Goal: Task Accomplishment & Management: Use online tool/utility

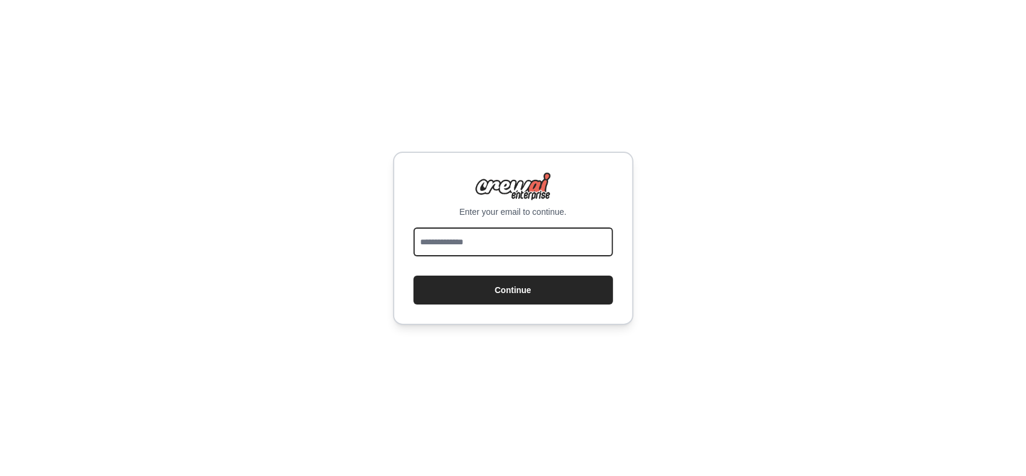
click at [494, 235] on input "email" at bounding box center [514, 241] width 200 height 29
type input "**********"
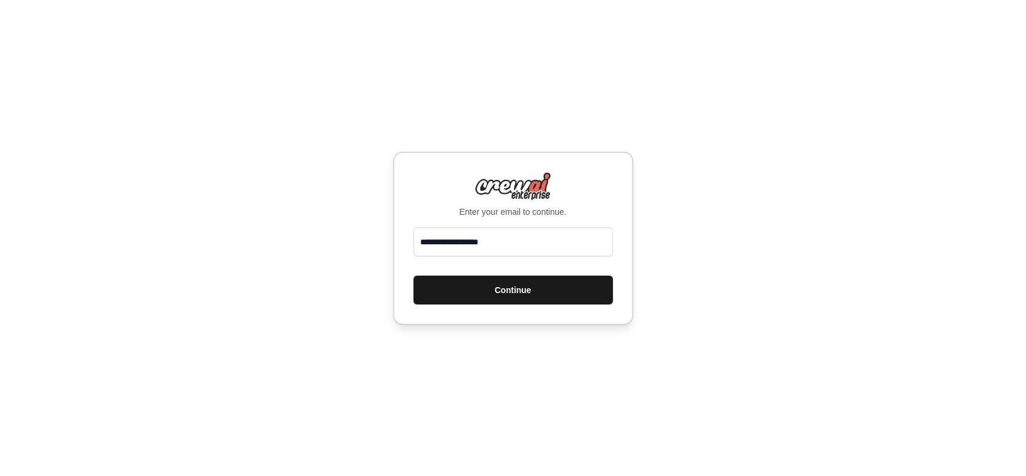
click at [547, 287] on button "Continue" at bounding box center [514, 289] width 200 height 29
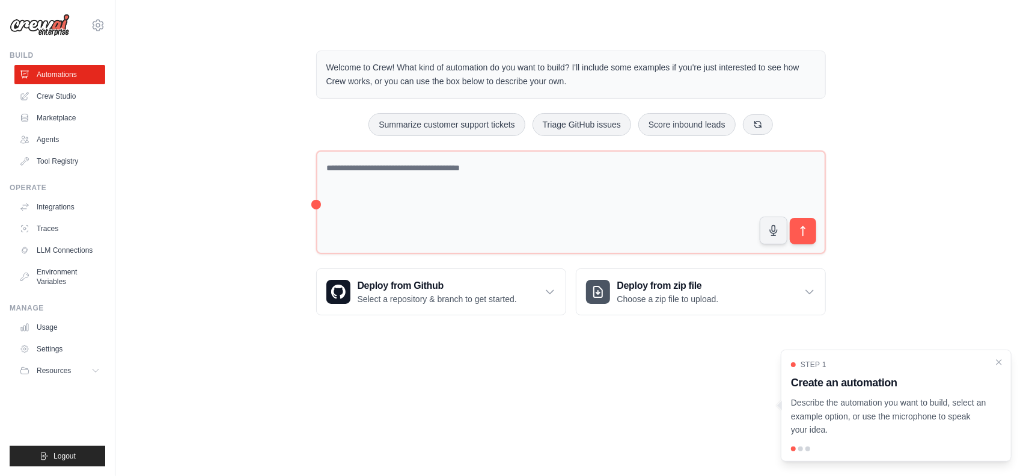
click at [993, 359] on div "Step 1 Create an automation Describe the automation you want to build, select a…" at bounding box center [896, 405] width 231 height 112
click at [997, 361] on icon "Close walkthrough" at bounding box center [999, 361] width 11 height 11
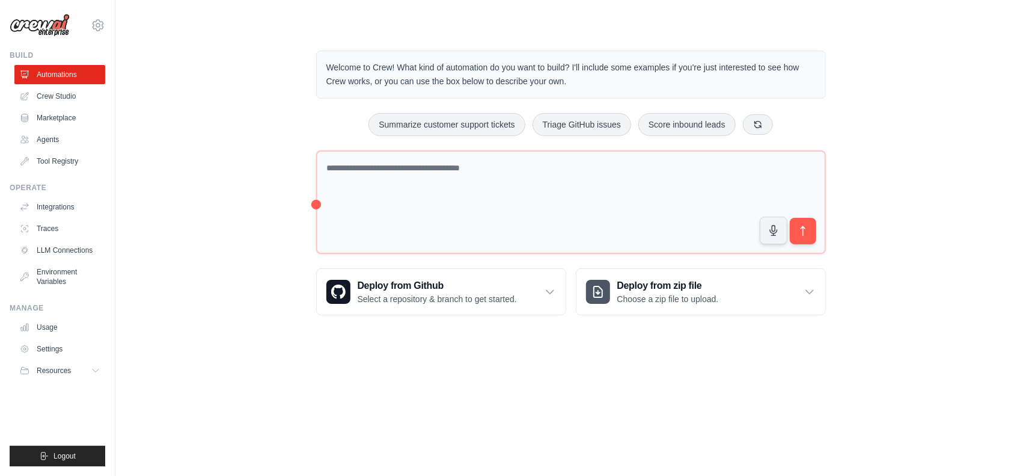
click at [315, 199] on div "Welcome to Crew! What kind of automation do you want to build? I'll include som…" at bounding box center [571, 182] width 539 height 303
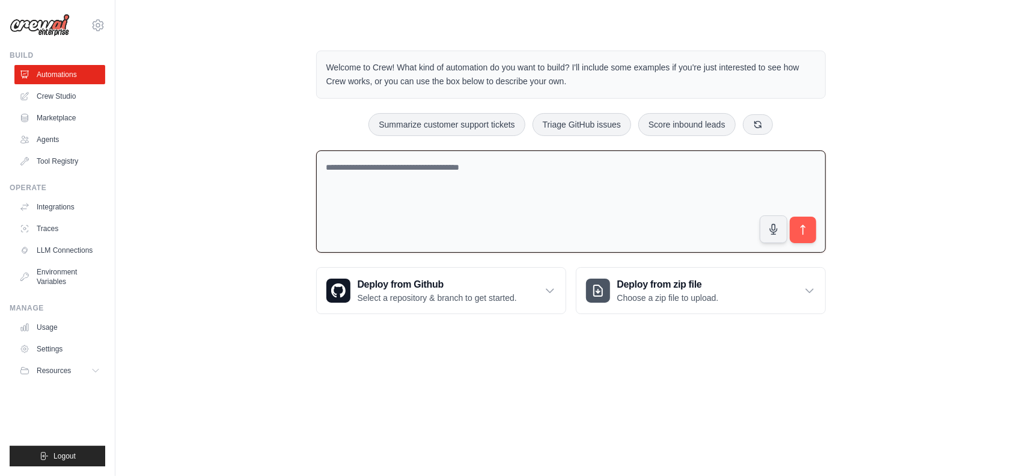
drag, startPoint x: 316, startPoint y: 200, endPoint x: 302, endPoint y: 200, distance: 13.8
click at [302, 200] on div "Welcome to Crew! What kind of automation do you want to build? I'll include som…" at bounding box center [571, 182] width 539 height 302
click at [337, 204] on textarea at bounding box center [571, 201] width 510 height 103
click at [236, 218] on div "Welcome to Crew! What kind of automation do you want to build? I'll include som…" at bounding box center [571, 182] width 873 height 302
drag, startPoint x: 495, startPoint y: 215, endPoint x: 492, endPoint y: 221, distance: 7.3
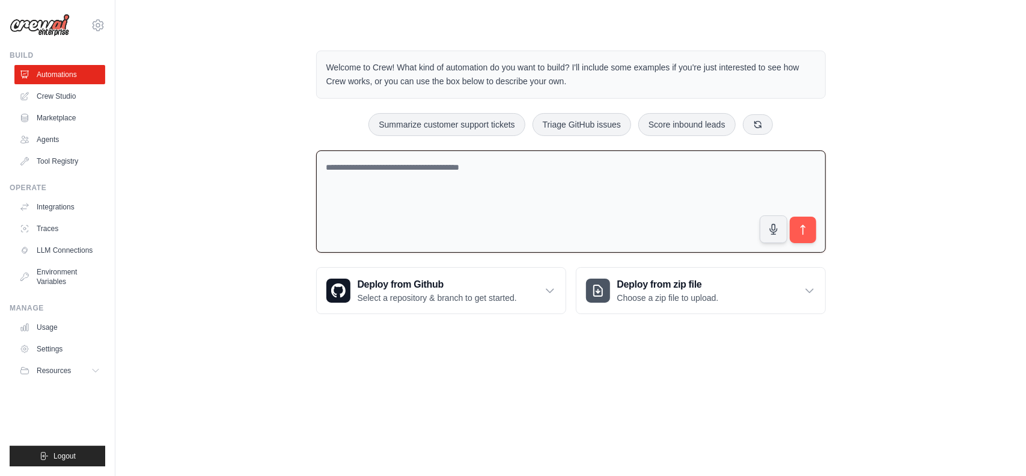
click at [502, 217] on textarea at bounding box center [571, 201] width 510 height 103
click at [60, 94] on link "Crew Studio" at bounding box center [61, 96] width 91 height 19
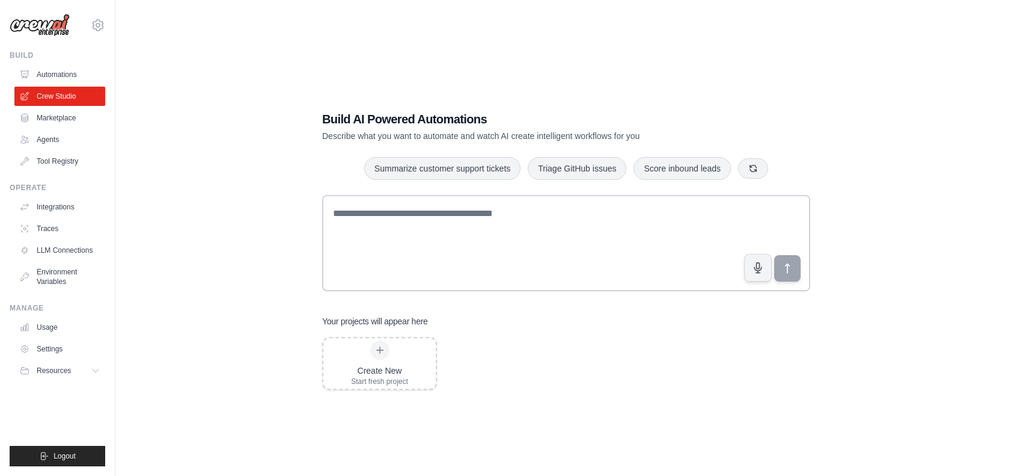
click at [58, 85] on ul "Automations Crew Studio Marketplace Agents Tool Registry" at bounding box center [59, 118] width 91 height 106
click at [75, 67] on link "Automations" at bounding box center [61, 74] width 91 height 19
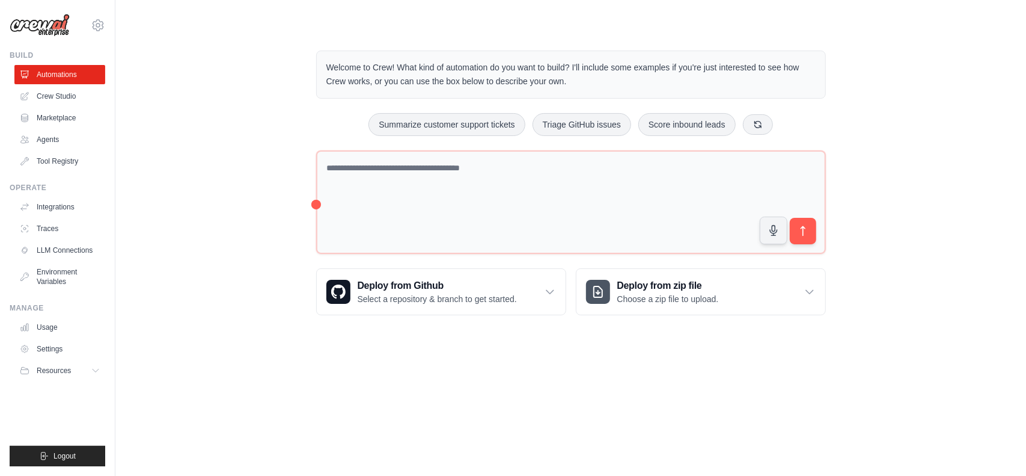
click at [333, 357] on body "b51514029@gmail.com Settings Build Automations Crew Studio" at bounding box center [513, 238] width 1026 height 476
click at [73, 96] on link "Crew Studio" at bounding box center [61, 96] width 91 height 19
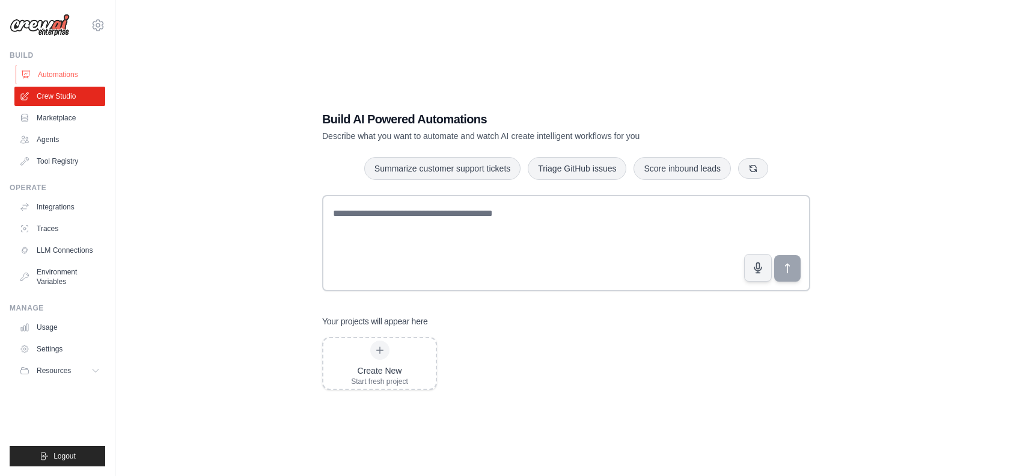
click at [48, 69] on link "Automations" at bounding box center [61, 74] width 91 height 19
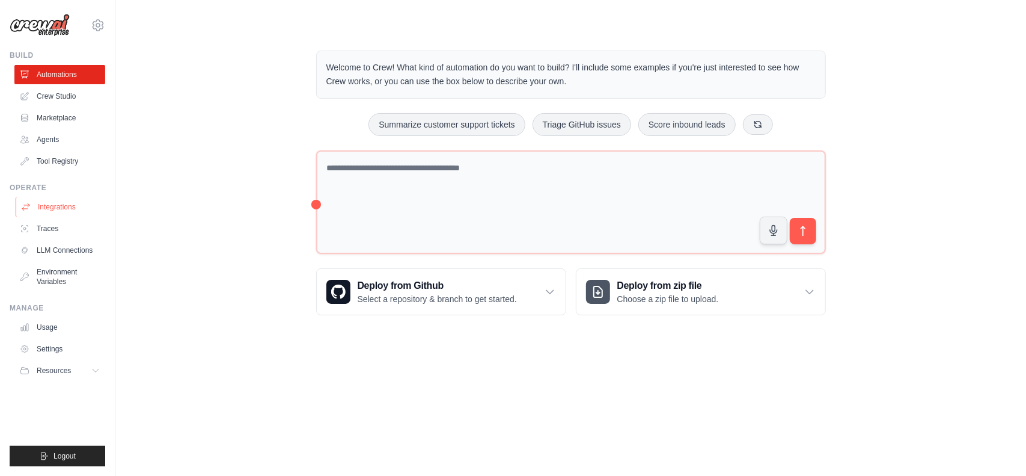
click at [68, 209] on link "Integrations" at bounding box center [61, 206] width 91 height 19
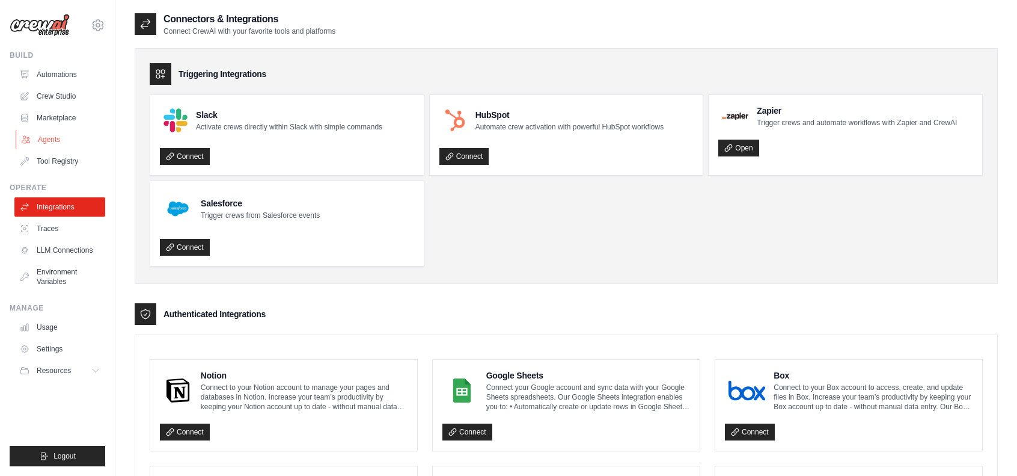
click at [55, 134] on link "Agents" at bounding box center [61, 139] width 91 height 19
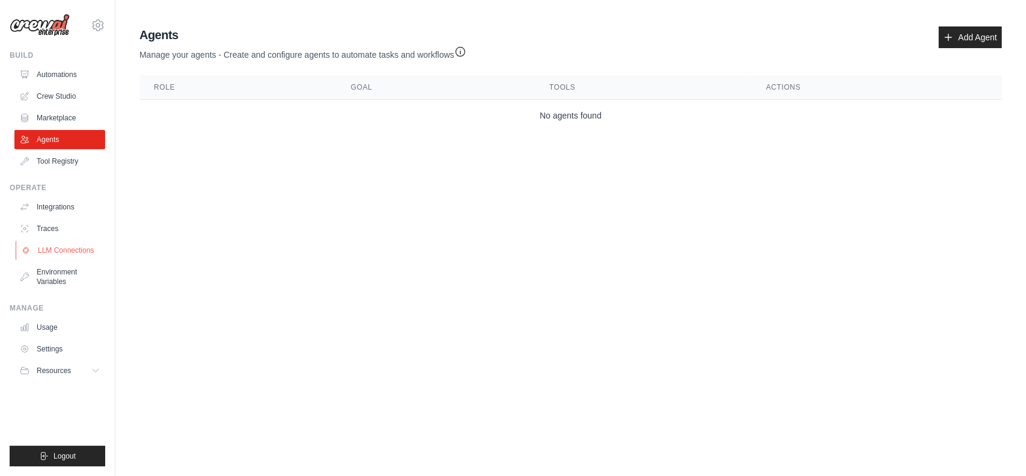
click at [46, 251] on link "LLM Connections" at bounding box center [61, 250] width 91 height 19
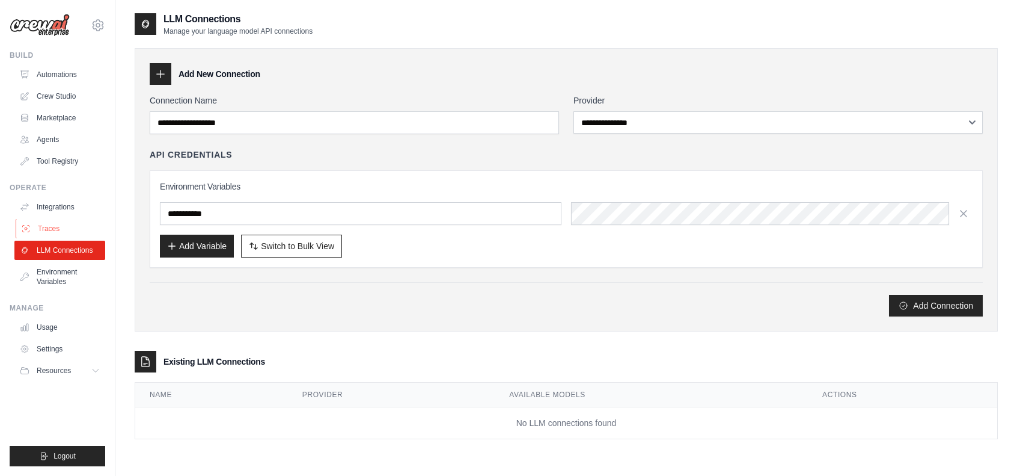
click at [36, 225] on link "Traces" at bounding box center [61, 228] width 91 height 19
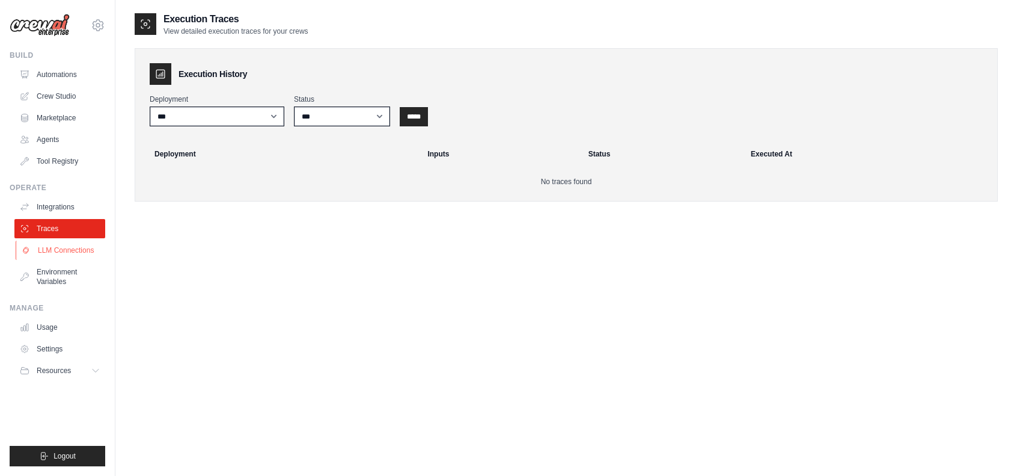
click at [49, 248] on link "LLM Connections" at bounding box center [61, 250] width 91 height 19
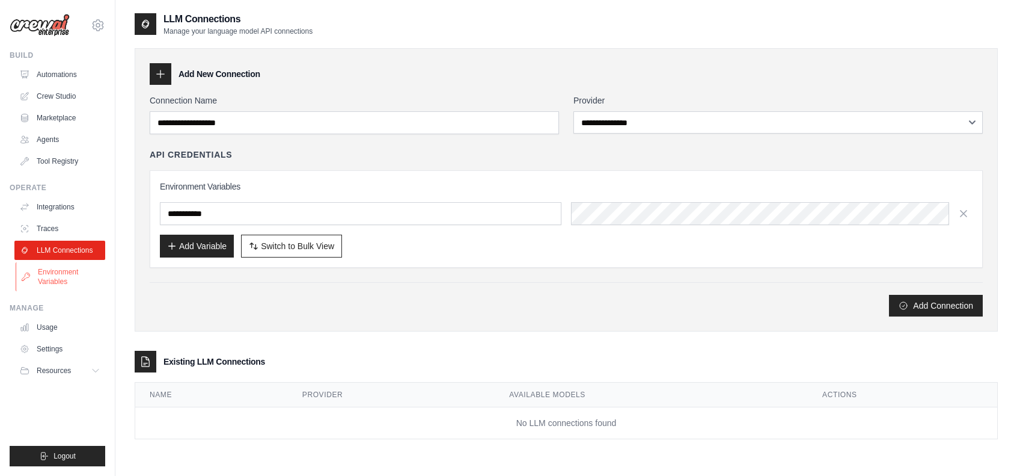
click at [61, 278] on link "Environment Variables" at bounding box center [61, 276] width 91 height 29
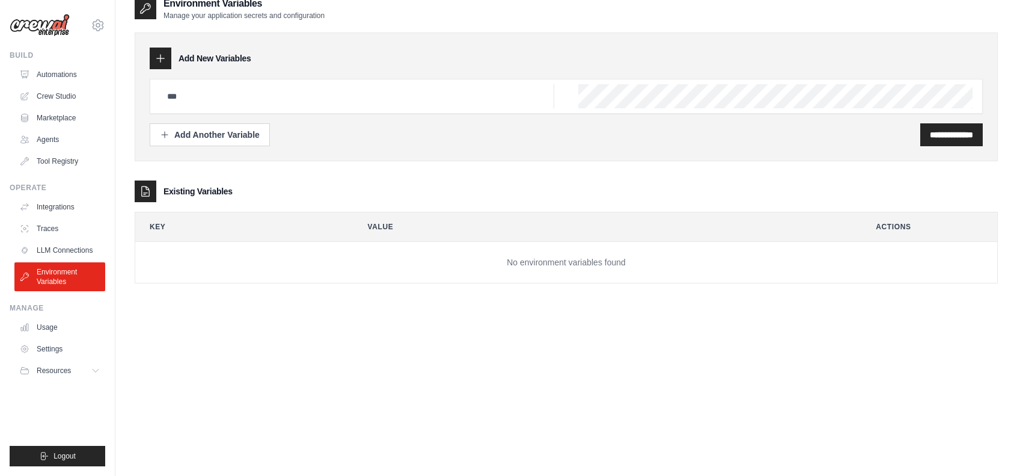
scroll to position [24, 0]
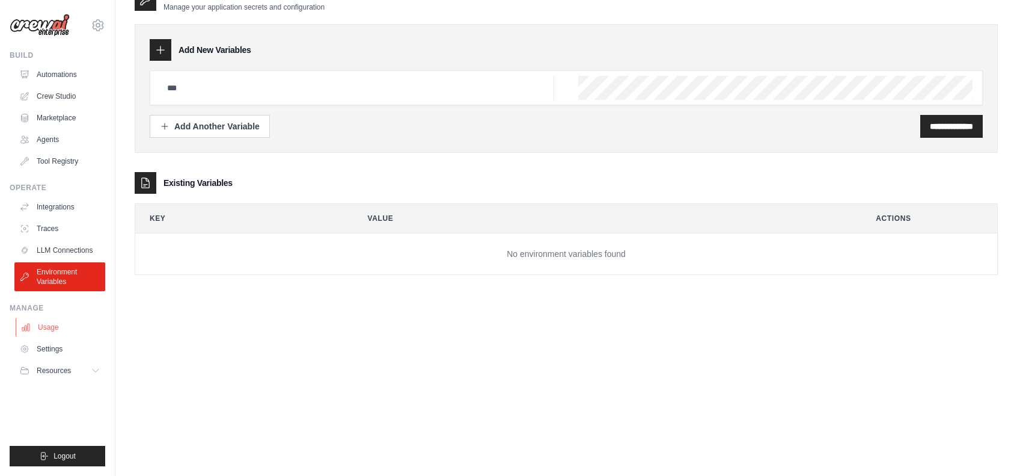
click at [64, 327] on link "Usage" at bounding box center [61, 326] width 91 height 19
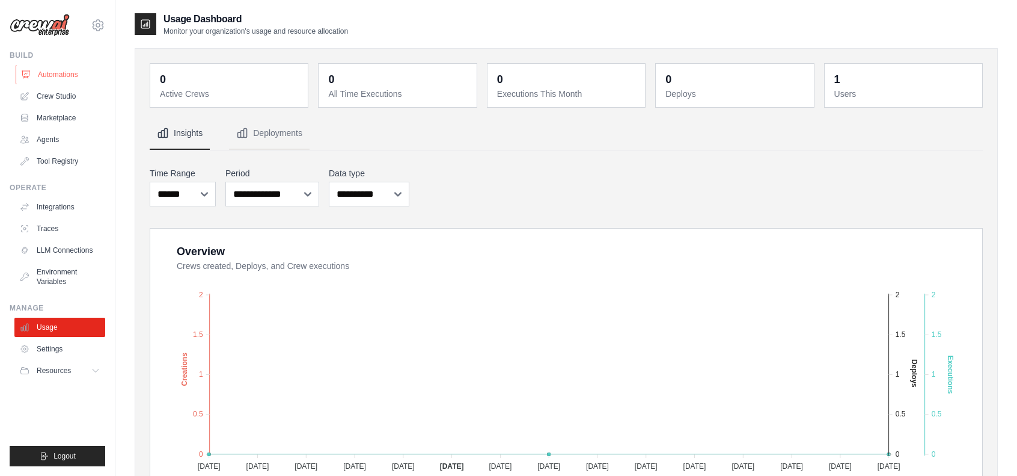
click at [44, 74] on link "Automations" at bounding box center [61, 74] width 91 height 19
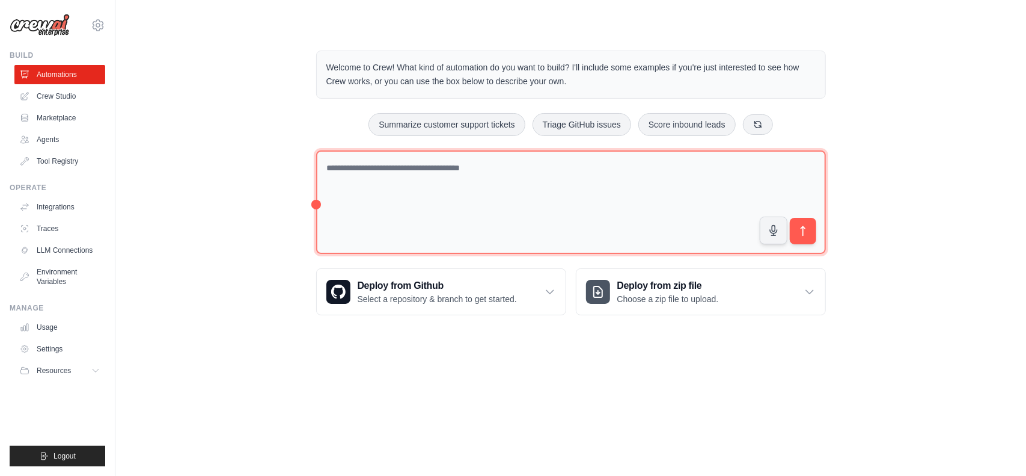
click at [487, 190] on textarea at bounding box center [571, 202] width 510 height 104
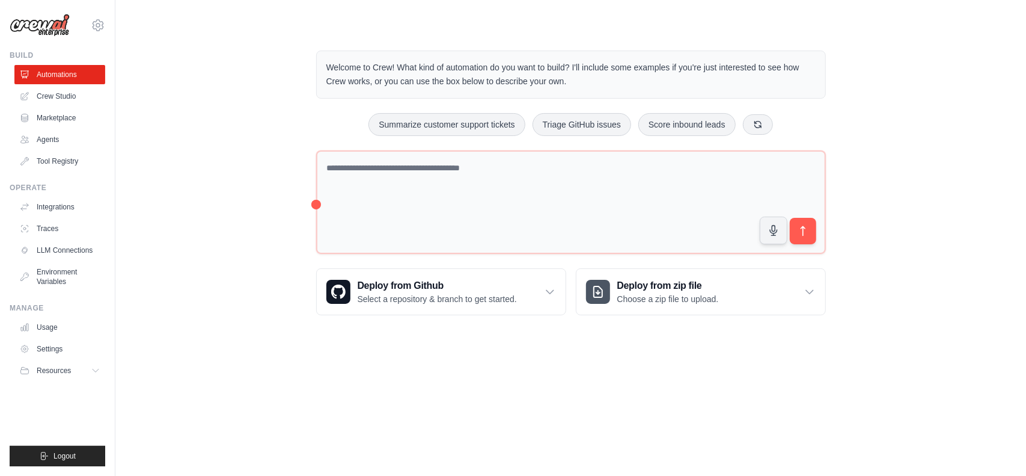
drag, startPoint x: 587, startPoint y: 76, endPoint x: 316, endPoint y: 43, distance: 273.8
click at [316, 43] on div "Welcome to Crew! What kind of automation do you want to build? I'll include som…" at bounding box center [571, 182] width 539 height 303
click at [611, 83] on p "Welcome to Crew! What kind of automation do you want to build? I'll include som…" at bounding box center [571, 75] width 489 height 28
drag, startPoint x: 581, startPoint y: 90, endPoint x: 342, endPoint y: 64, distance: 240.2
click at [342, 64] on div "Welcome to Crew! What kind of automation do you want to build? I'll include som…" at bounding box center [571, 75] width 510 height 48
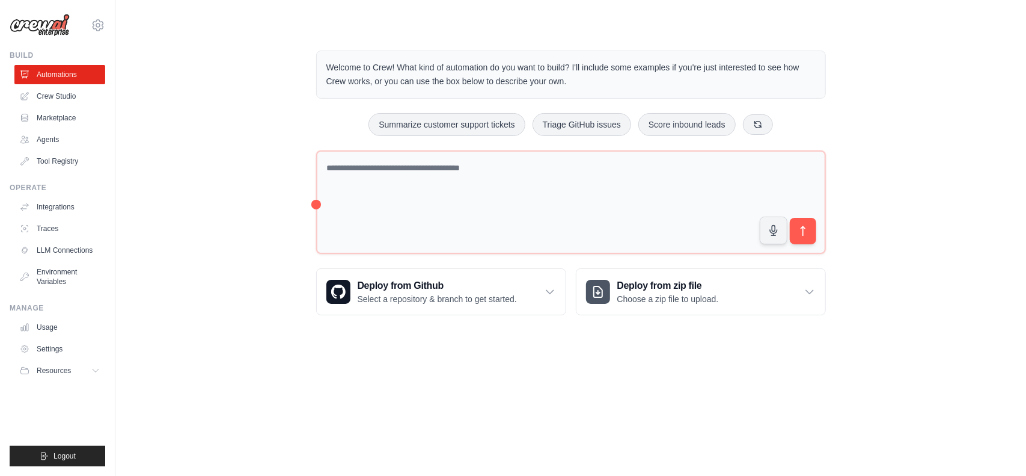
click at [595, 100] on div "Welcome to Crew! What kind of automation do you want to build? I'll include som…" at bounding box center [571, 182] width 539 height 303
drag, startPoint x: 579, startPoint y: 90, endPoint x: 314, endPoint y: 51, distance: 268.0
click at [314, 51] on div "Welcome to Crew! What kind of automation do you want to build? I'll include som…" at bounding box center [571, 182] width 539 height 303
click at [367, 81] on p "Welcome to Crew! What kind of automation do you want to build? I'll include som…" at bounding box center [571, 75] width 489 height 28
drag, startPoint x: 578, startPoint y: 82, endPoint x: 291, endPoint y: 51, distance: 289.1
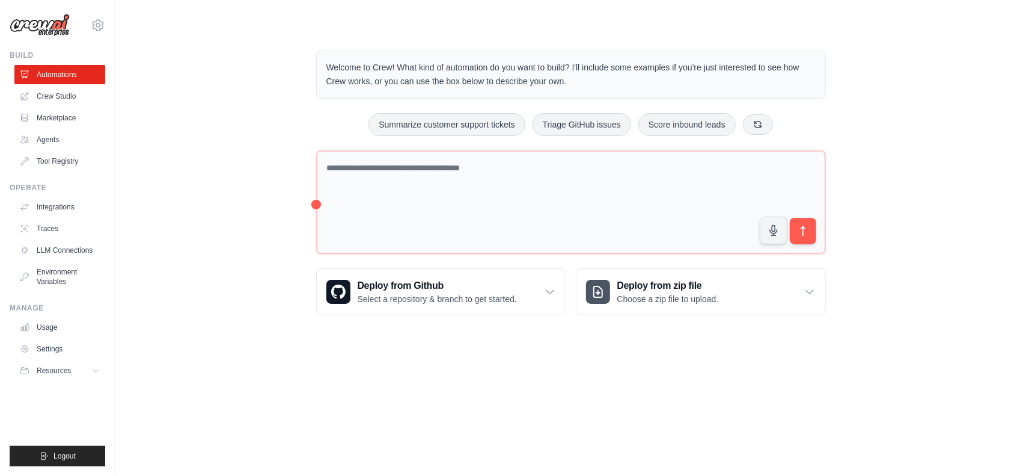
click at [291, 51] on div "Welcome to Crew! What kind of automation do you want to build? I'll include som…" at bounding box center [571, 182] width 873 height 303
drag, startPoint x: 99, startPoint y: 26, endPoint x: 103, endPoint y: 35, distance: 10.8
click at [103, 35] on div "b51514029@gmail.com Settings" at bounding box center [58, 19] width 96 height 38
click at [102, 28] on icon at bounding box center [98, 25] width 11 height 10
click at [249, 73] on div "Welcome to Crew! What kind of automation do you want to build? I'll include som…" at bounding box center [571, 182] width 873 height 303
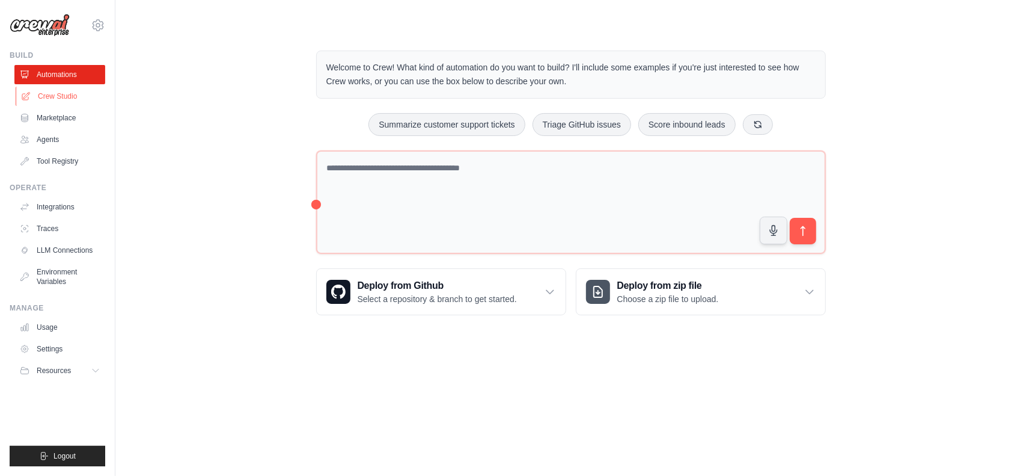
click at [72, 94] on link "Crew Studio" at bounding box center [61, 96] width 91 height 19
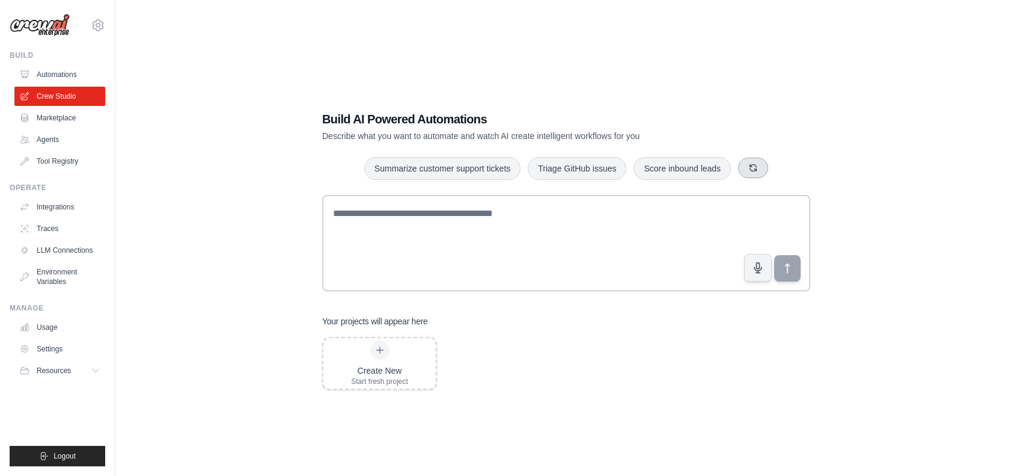
click at [755, 171] on icon "button" at bounding box center [754, 168] width 10 height 10
click at [775, 170] on icon "button" at bounding box center [774, 167] width 7 height 7
click at [723, 168] on button "Automate social media posting" at bounding box center [682, 167] width 135 height 23
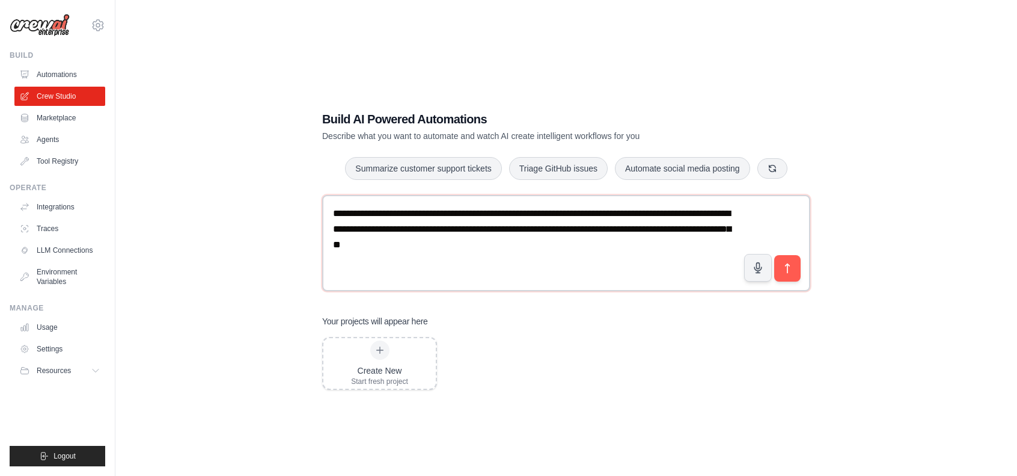
drag, startPoint x: 540, startPoint y: 251, endPoint x: 240, endPoint y: 227, distance: 301.1
click at [240, 227] on div "**********" at bounding box center [566, 250] width 863 height 476
click at [560, 253] on textarea "**********" at bounding box center [566, 243] width 488 height 96
drag, startPoint x: 538, startPoint y: 241, endPoint x: 325, endPoint y: 211, distance: 215.0
click at [325, 211] on textarea "**********" at bounding box center [566, 243] width 488 height 96
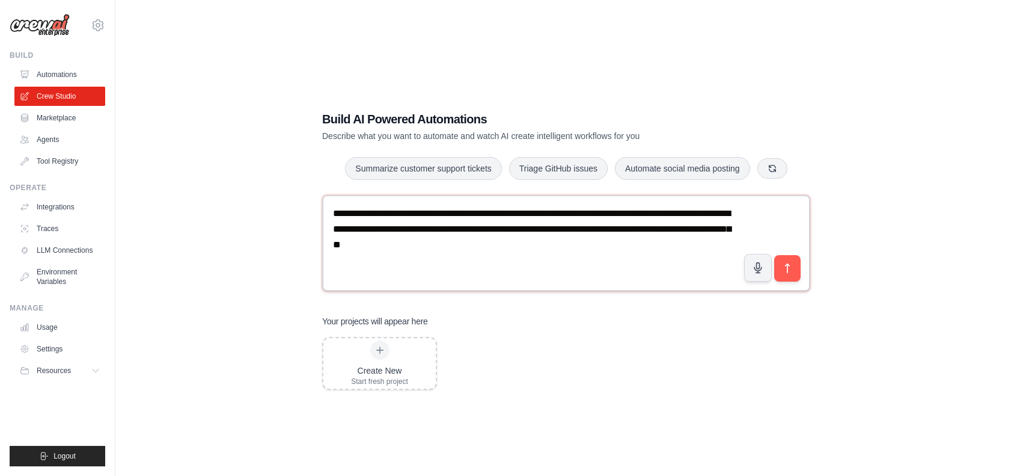
click at [542, 263] on textarea "**********" at bounding box center [566, 243] width 488 height 96
click at [394, 355] on div "Create New Start fresh project" at bounding box center [379, 363] width 57 height 46
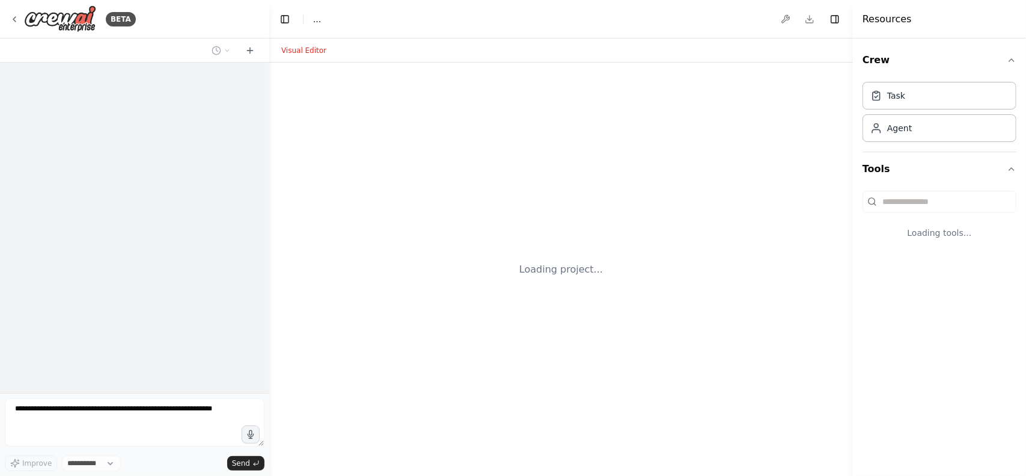
select select "****"
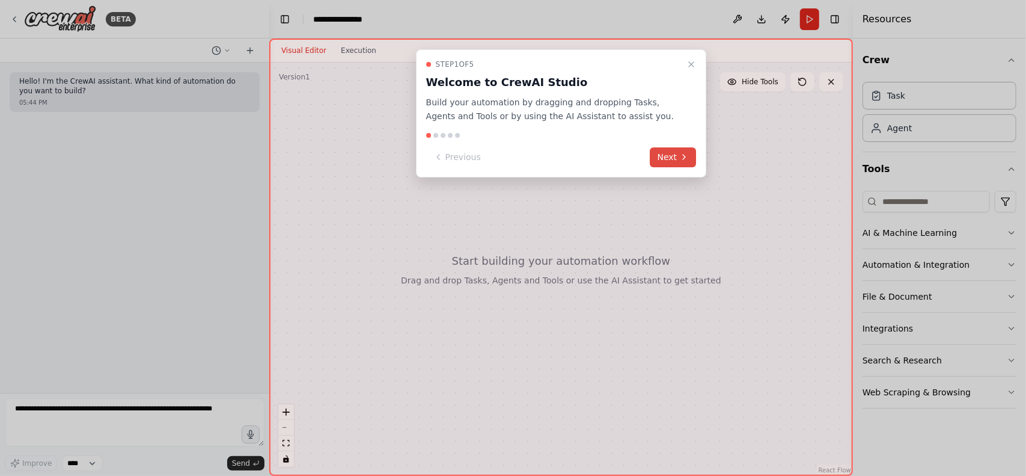
click at [678, 155] on button "Next" at bounding box center [674, 157] width 46 height 20
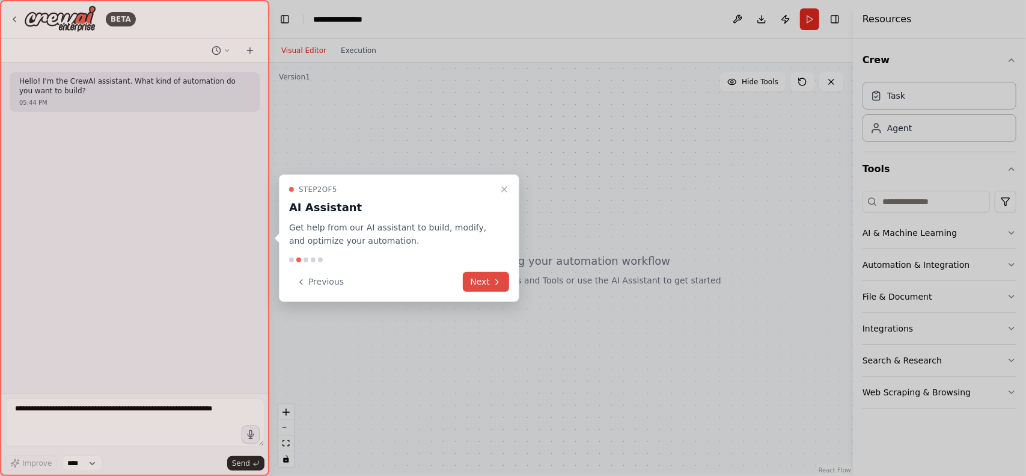
click at [491, 280] on button "Next" at bounding box center [486, 282] width 46 height 20
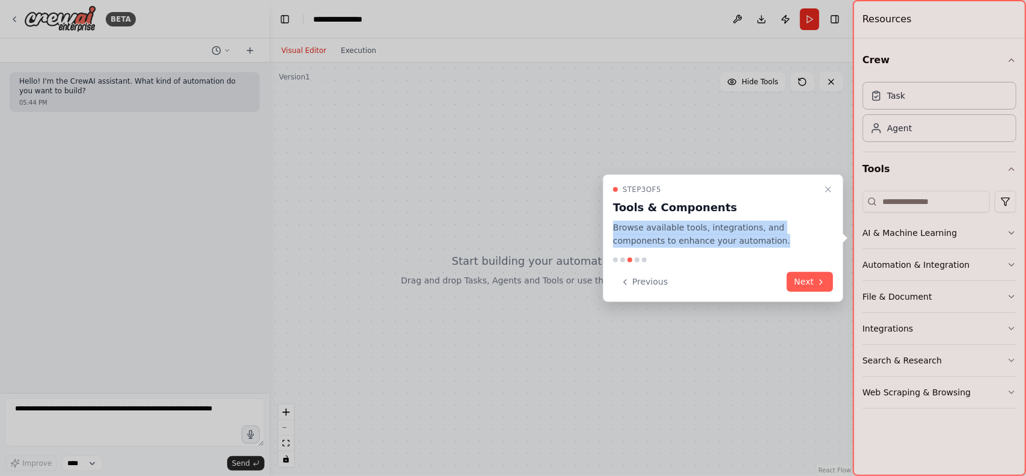
drag, startPoint x: 770, startPoint y: 236, endPoint x: 607, endPoint y: 229, distance: 163.1
click at [607, 229] on div "Step 3 of 5 Tools & Components Browse available tools, integrations, and compon…" at bounding box center [723, 238] width 241 height 128
click at [802, 236] on p "Browse available tools, integrations, and components to enhance your automation." at bounding box center [716, 234] width 206 height 28
drag, startPoint x: 748, startPoint y: 225, endPoint x: 606, endPoint y: 225, distance: 141.9
click at [606, 225] on div "Step 3 of 5 Tools & Components Browse available tools, integrations, and compon…" at bounding box center [723, 238] width 241 height 128
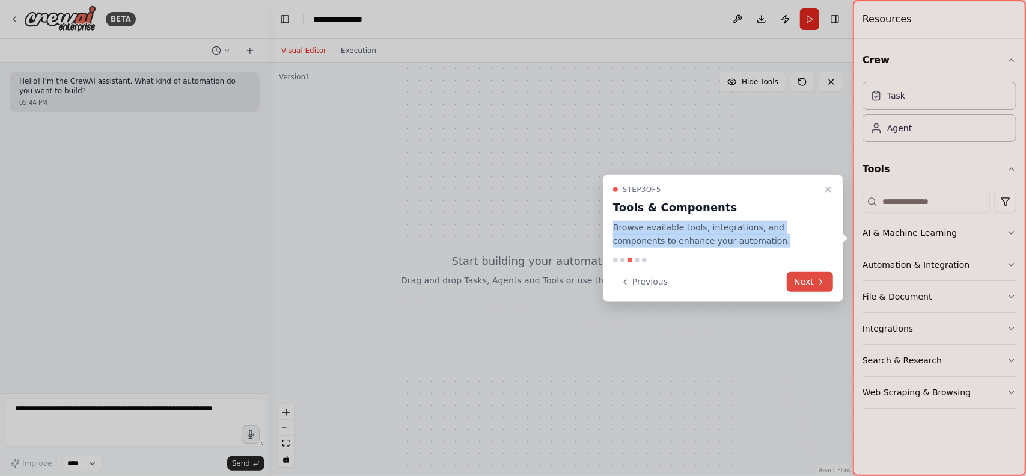
click at [809, 282] on button "Next" at bounding box center [810, 282] width 46 height 20
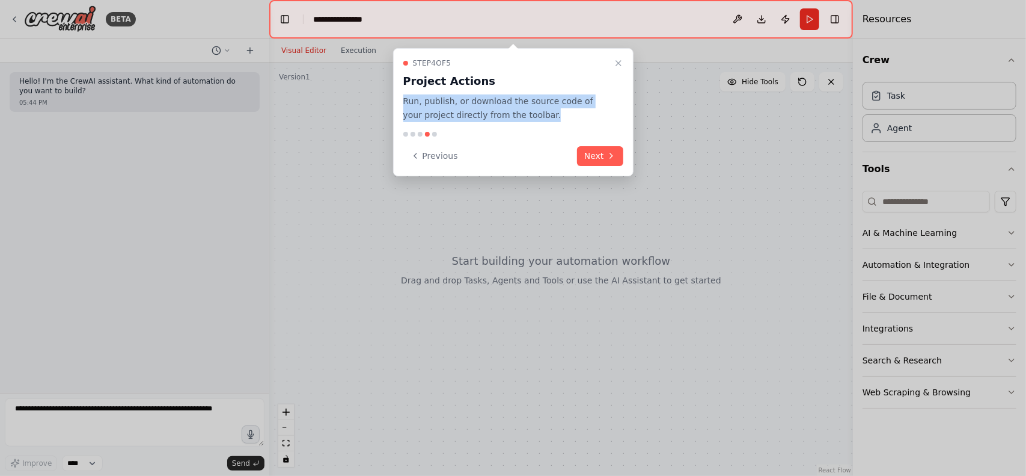
drag, startPoint x: 575, startPoint y: 126, endPoint x: 393, endPoint y: 105, distance: 183.3
click at [393, 105] on div "Step 4 of 5 Project Actions Run, publish, or download the source code of your p…" at bounding box center [513, 112] width 241 height 128
click at [552, 110] on p "Run, publish, or download the source code of your project directly from the too…" at bounding box center [506, 108] width 206 height 28
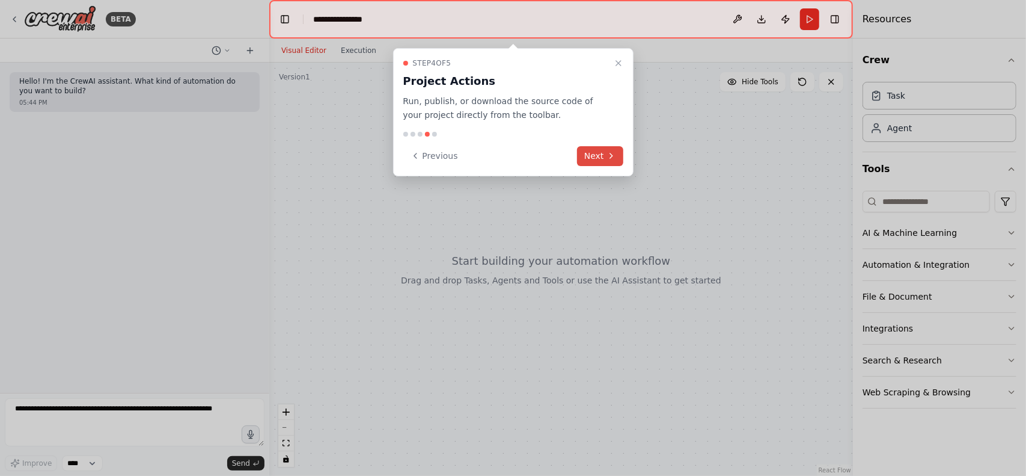
click at [613, 147] on button "Next" at bounding box center [600, 156] width 46 height 20
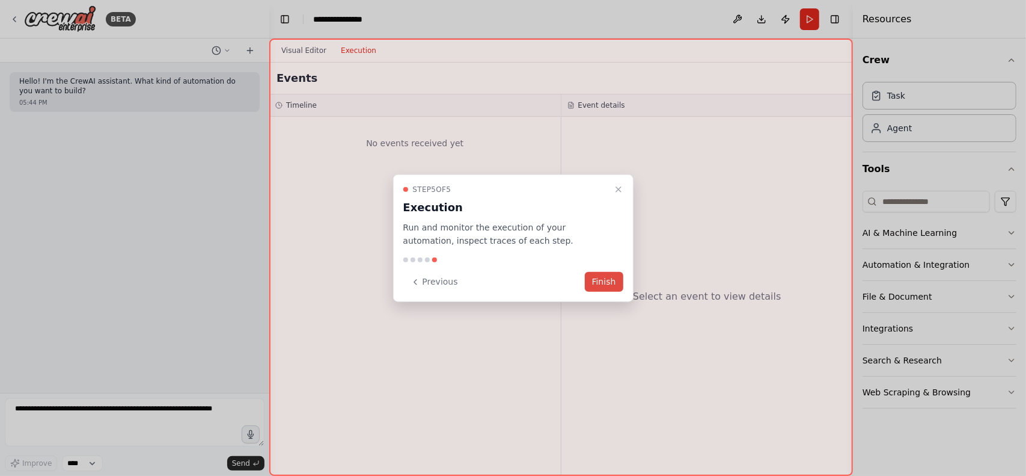
click at [604, 281] on button "Finish" at bounding box center [604, 282] width 38 height 20
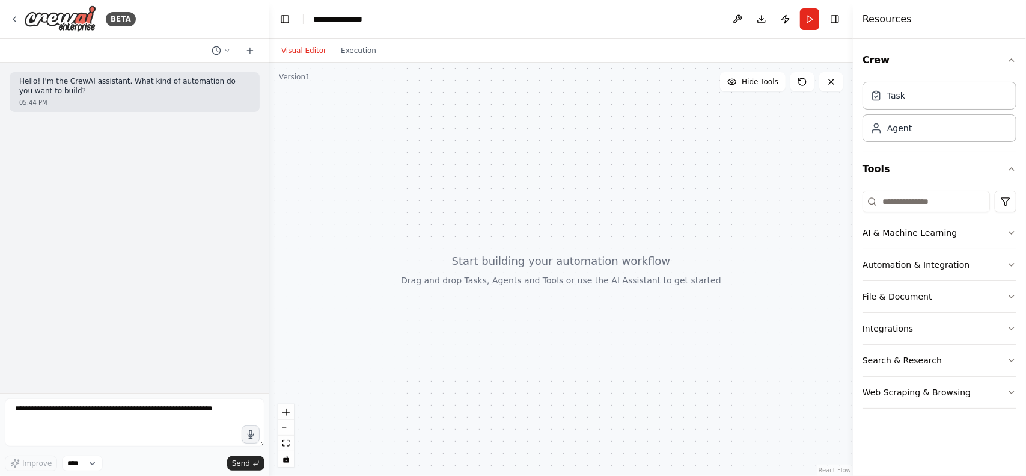
click at [313, 54] on button "Visual Editor" at bounding box center [304, 50] width 60 height 14
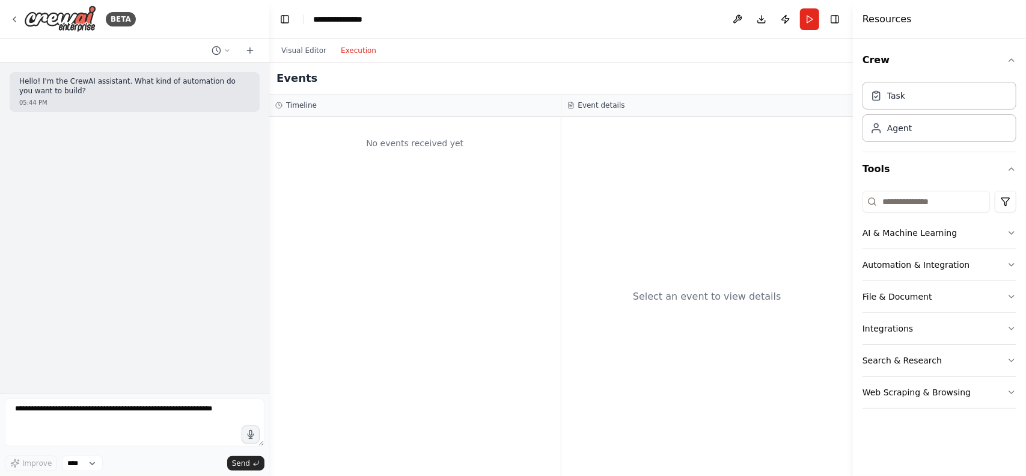
click at [355, 51] on button "Execution" at bounding box center [359, 50] width 50 height 14
click at [298, 48] on button "Visual Editor" at bounding box center [304, 50] width 60 height 14
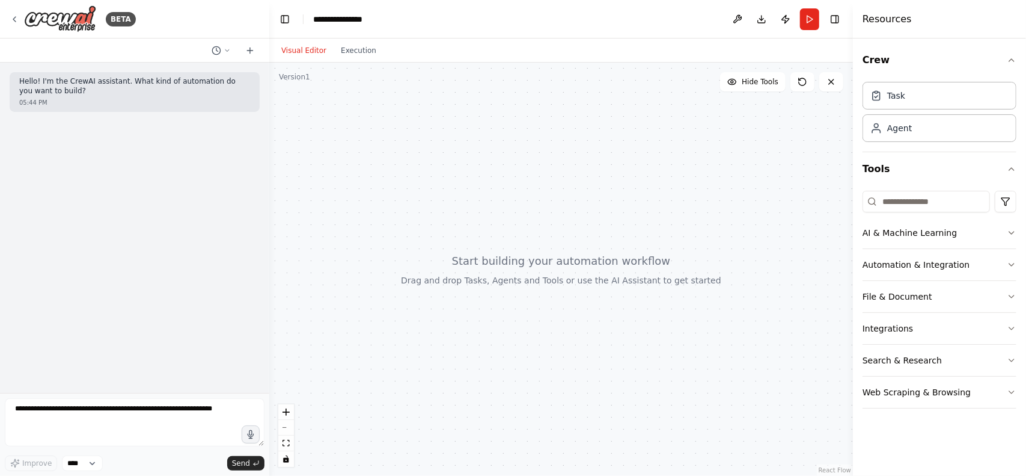
click at [481, 263] on div at bounding box center [561, 269] width 584 height 413
click at [666, 259] on div at bounding box center [561, 269] width 584 height 413
click at [625, 264] on div at bounding box center [561, 269] width 584 height 413
click at [502, 257] on div at bounding box center [561, 269] width 584 height 413
click at [563, 261] on div at bounding box center [561, 269] width 584 height 413
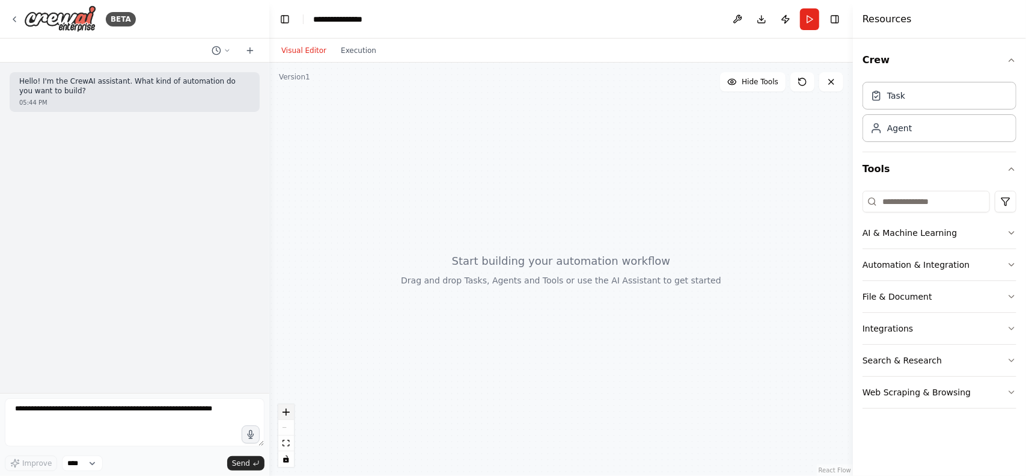
click at [286, 410] on icon "zoom in" at bounding box center [286, 411] width 7 height 7
drag, startPoint x: 101, startPoint y: 98, endPoint x: 19, endPoint y: 78, distance: 84.3
click at [19, 78] on div "Hello! I'm the CrewAI assistant. What kind of automation do you want to build? …" at bounding box center [135, 92] width 250 height 40
click at [788, 81] on div "Hide Tools" at bounding box center [781, 81] width 123 height 19
click at [921, 130] on div "Agent" at bounding box center [940, 128] width 154 height 28
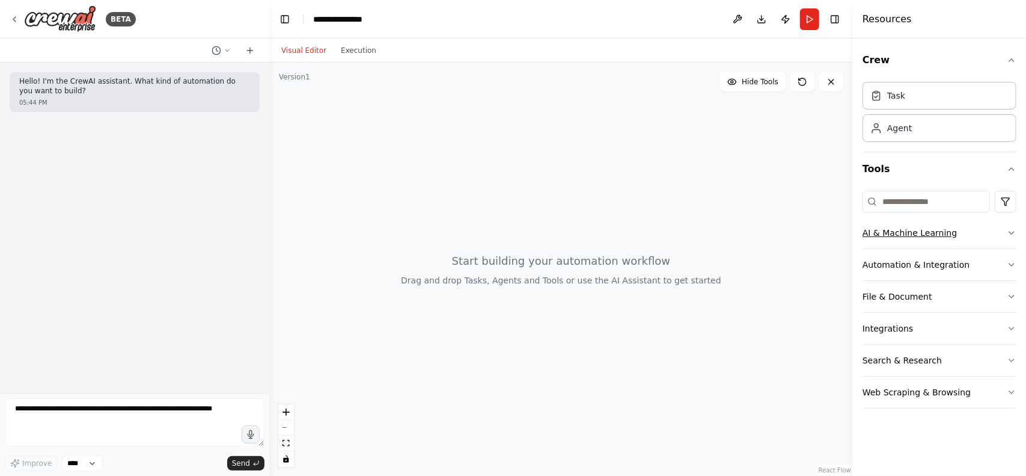
click at [908, 225] on button "AI & Machine Learning" at bounding box center [940, 232] width 154 height 31
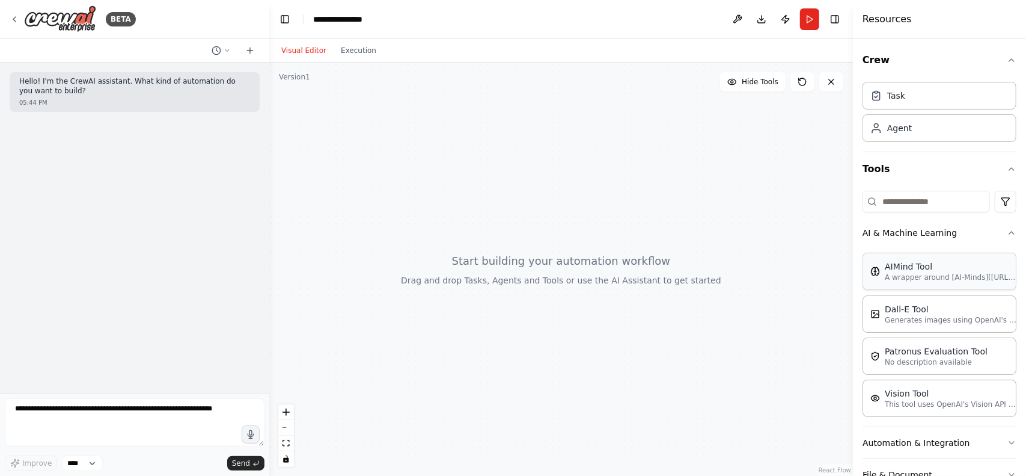
click at [937, 272] on p "A wrapper around [AI-Minds]([URL][DOMAIN_NAME]). Useful for when you need answe…" at bounding box center [951, 277] width 132 height 10
click at [975, 284] on div "AIMind Tool A wrapper around [AI-Minds]([URL][DOMAIN_NAME]). Useful for when yo…" at bounding box center [940, 271] width 154 height 37
click at [880, 278] on div "AIMind Tool A wrapper around [AI-Minds]([URL][DOMAIN_NAME]). Useful for when yo…" at bounding box center [940, 271] width 138 height 22
click at [892, 269] on div "AIMind Tool" at bounding box center [951, 266] width 132 height 12
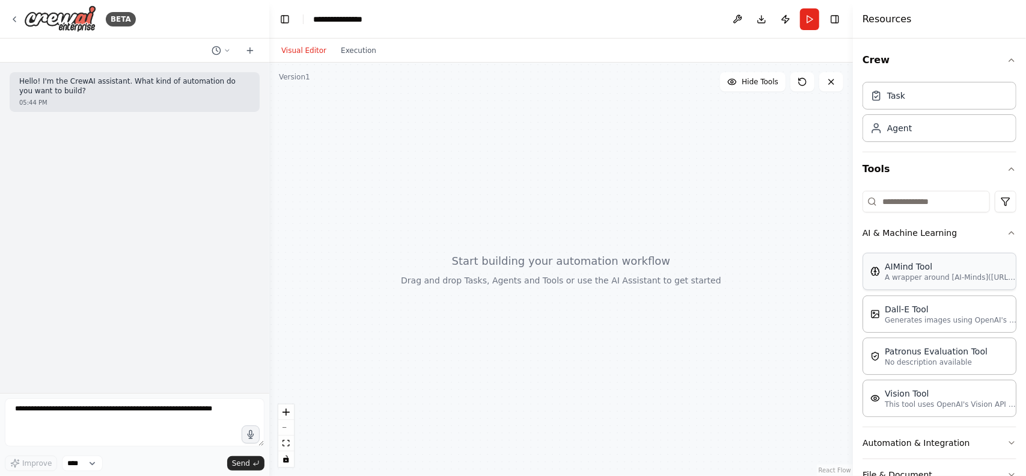
click at [892, 269] on div "AIMind Tool" at bounding box center [951, 266] width 132 height 12
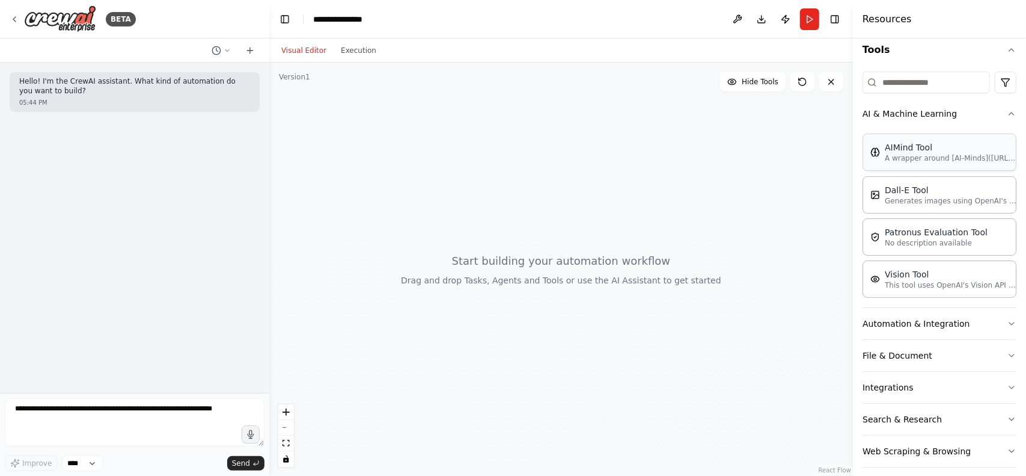
scroll to position [120, 0]
click at [949, 153] on p "A wrapper around [AI-Minds]([URL][DOMAIN_NAME]). Useful for when you need answe…" at bounding box center [951, 157] width 132 height 10
drag, startPoint x: 949, startPoint y: 153, endPoint x: 534, endPoint y: 186, distance: 416.2
click at [534, 186] on div "**********" at bounding box center [513, 238] width 1026 height 476
drag, startPoint x: 940, startPoint y: 143, endPoint x: 858, endPoint y: 157, distance: 83.0
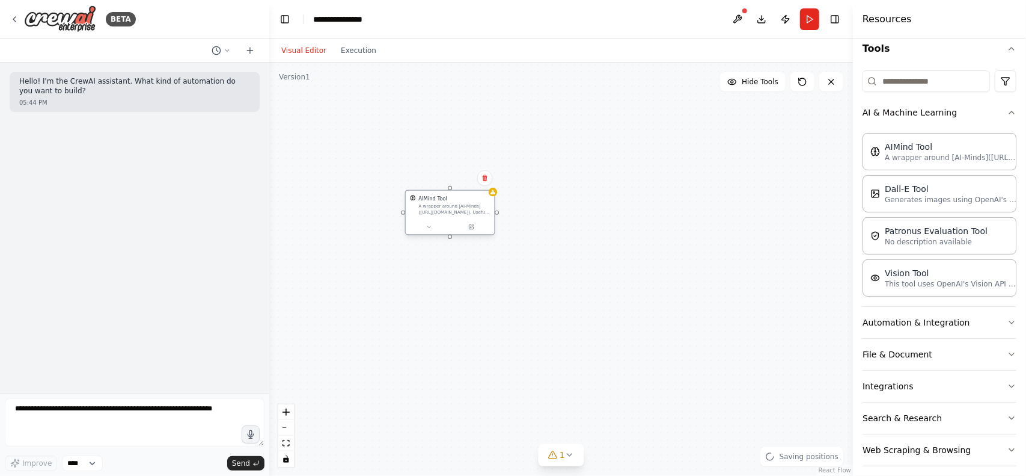
drag, startPoint x: 628, startPoint y: 224, endPoint x: 465, endPoint y: 206, distance: 164.6
click at [465, 206] on div "A wrapper around [AI-Minds]([URL][DOMAIN_NAME]). Useful for when you need answe…" at bounding box center [455, 208] width 72 height 11
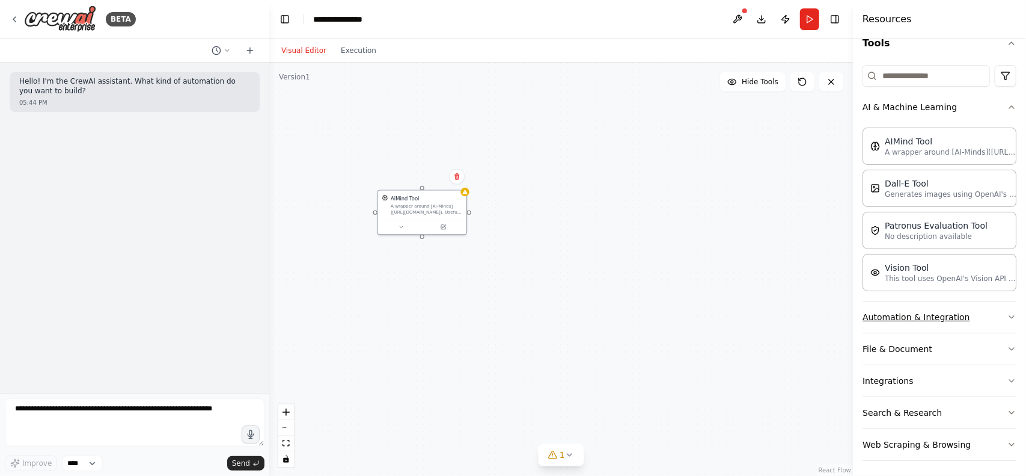
click at [946, 319] on button "Automation & Integration" at bounding box center [940, 316] width 154 height 31
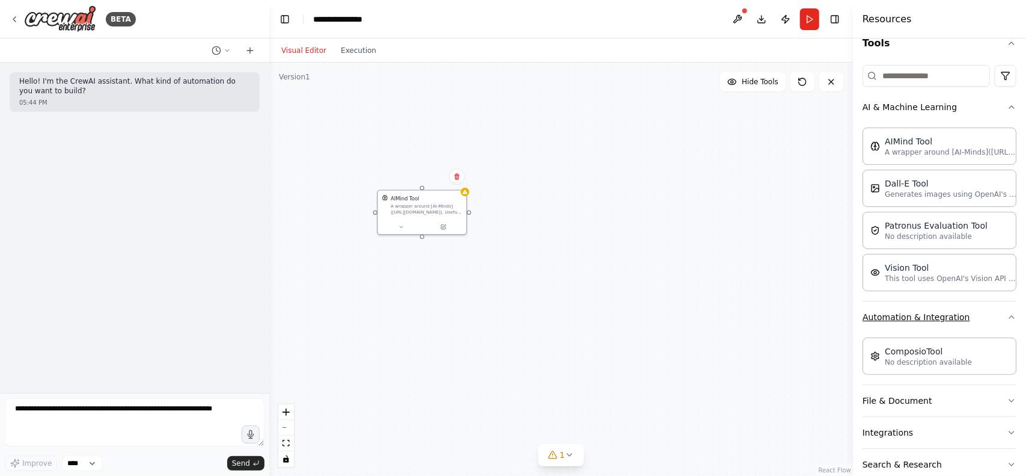
scroll to position [177, 0]
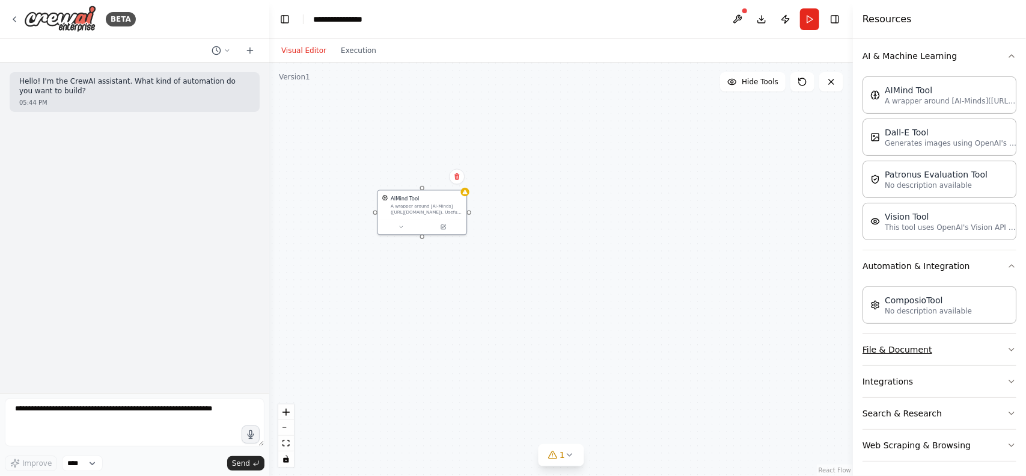
click at [954, 345] on button "File & Document" at bounding box center [940, 349] width 154 height 31
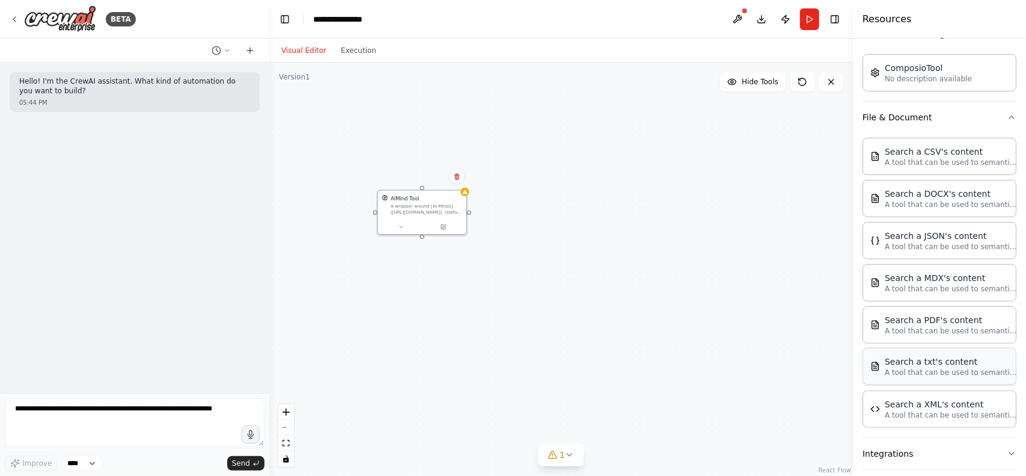
scroll to position [417, 0]
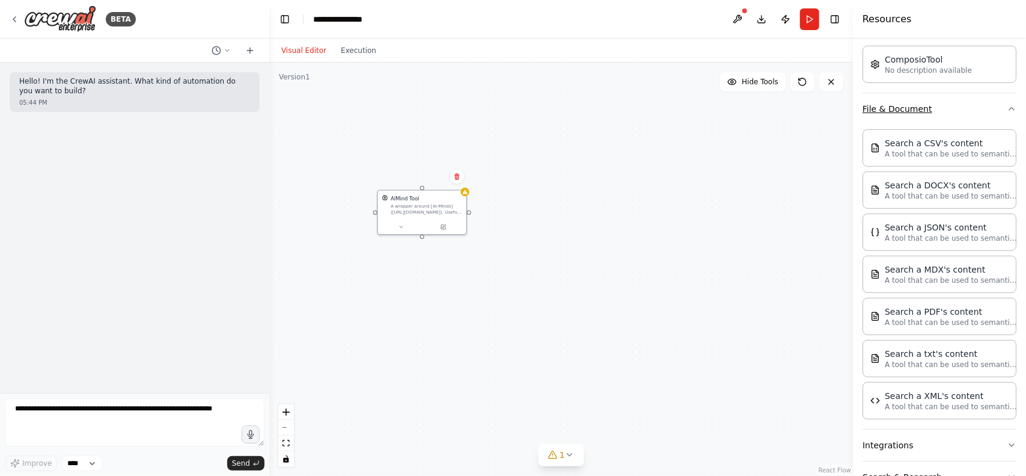
click at [933, 105] on button "File & Document" at bounding box center [940, 108] width 154 height 31
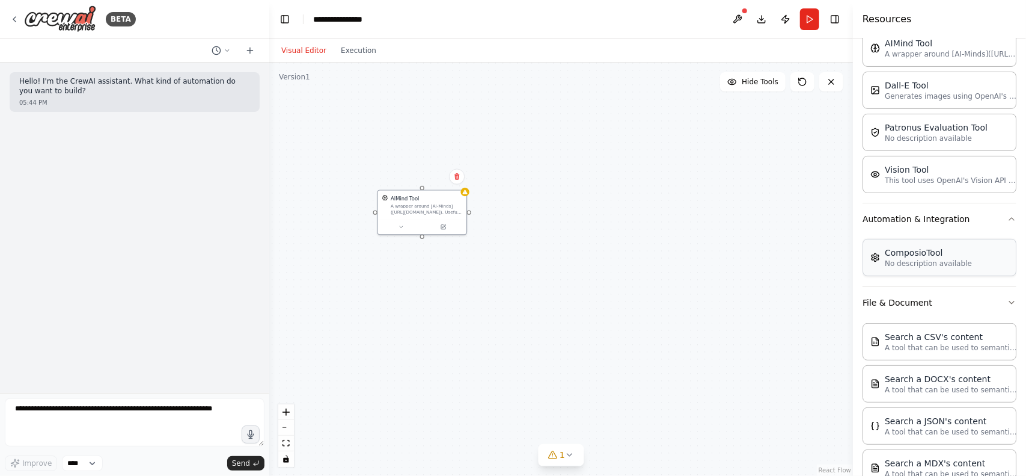
scroll to position [177, 0]
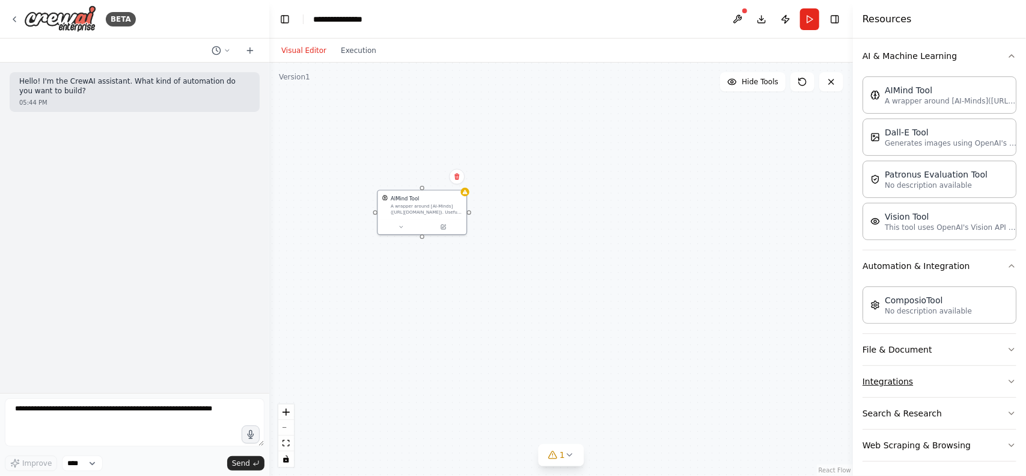
click at [932, 370] on button "Integrations" at bounding box center [940, 381] width 154 height 31
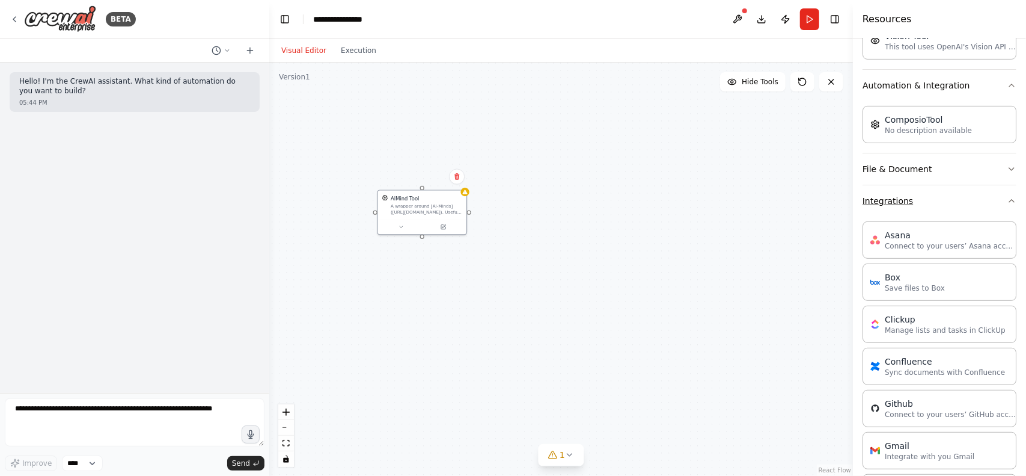
scroll to position [477, 0]
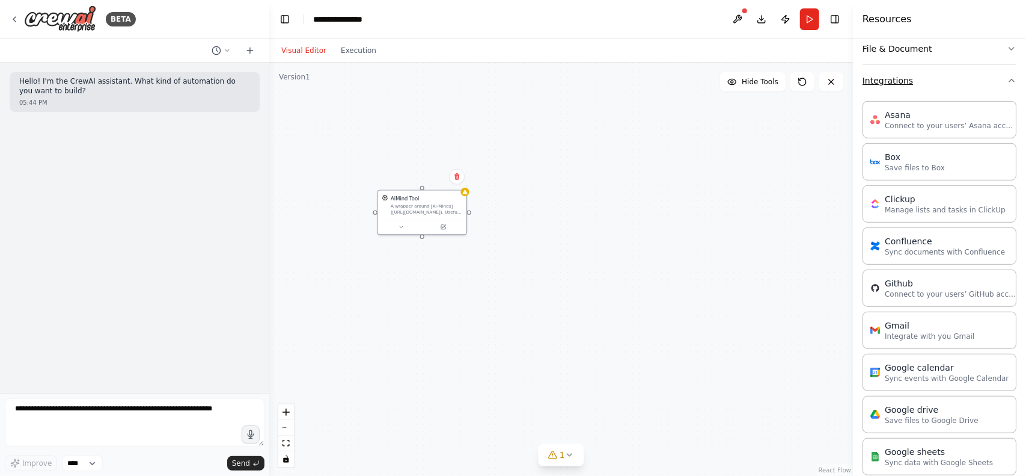
drag, startPoint x: 933, startPoint y: 76, endPoint x: 865, endPoint y: 78, distance: 68.6
click at [865, 78] on button "Integrations" at bounding box center [940, 80] width 154 height 31
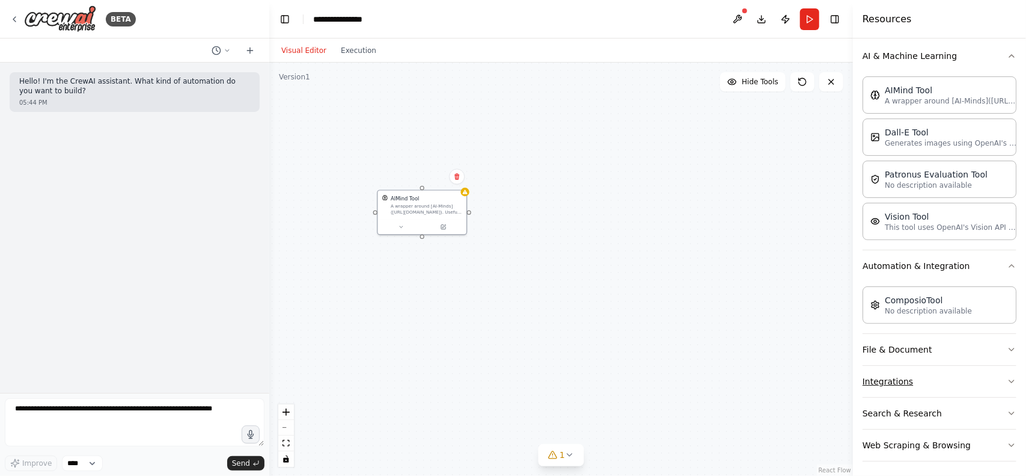
drag, startPoint x: 853, startPoint y: 375, endPoint x: 871, endPoint y: 371, distance: 18.4
click at [933, 394] on div "Resources Crew Task Agent Tools AI & Machine Learning AIMind Tool A wrapper aro…" at bounding box center [939, 238] width 173 height 476
drag, startPoint x: 860, startPoint y: 375, endPoint x: 946, endPoint y: 380, distance: 86.7
click at [946, 380] on div "Crew Task Agent Tools AI & Machine Learning AIMind Tool A wrapper around [AI-Mi…" at bounding box center [939, 256] width 173 height 437
drag, startPoint x: 902, startPoint y: 378, endPoint x: 940, endPoint y: 387, distance: 38.9
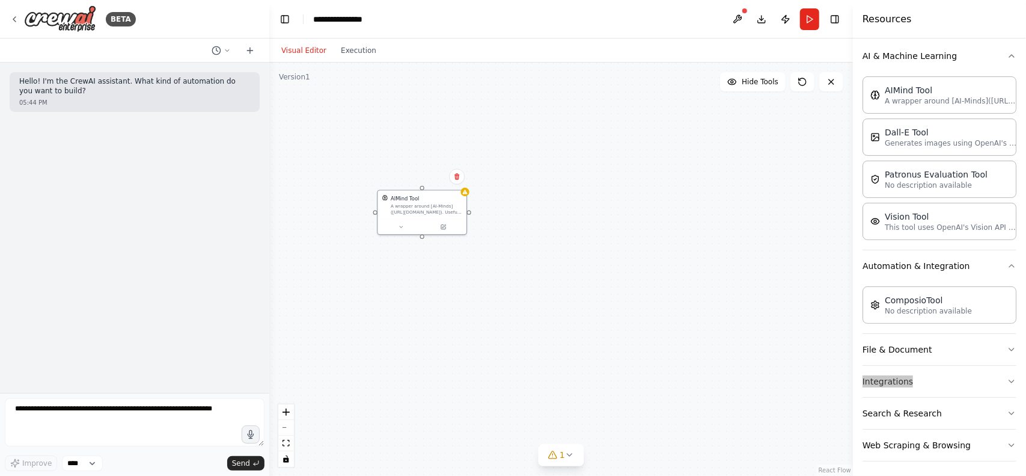
click at [705, 309] on div "AIMind Tool A wrapper around [AI-Minds]([URL][DOMAIN_NAME]). Useful for when yo…" at bounding box center [561, 269] width 584 height 413
click at [64, 460] on select "****" at bounding box center [82, 463] width 41 height 16
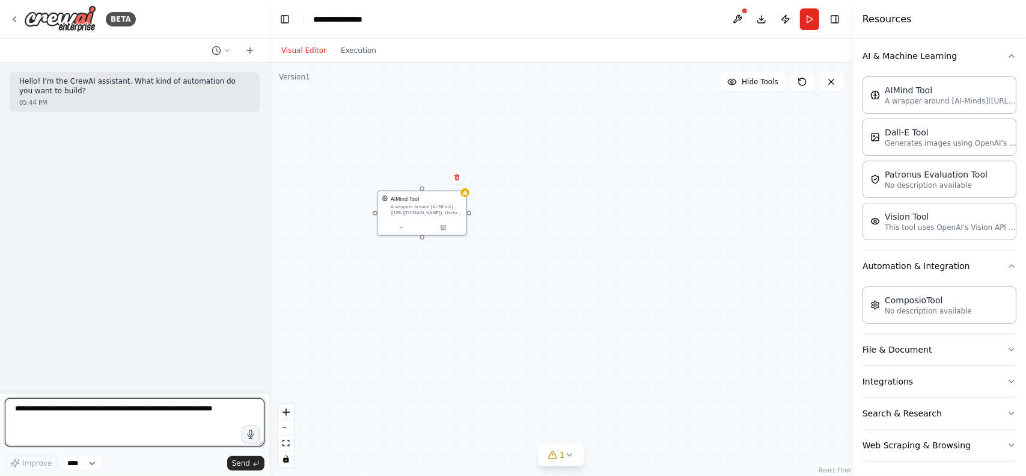
click at [32, 418] on textarea at bounding box center [135, 422] width 260 height 48
click at [229, 48] on icon at bounding box center [227, 50] width 7 height 7
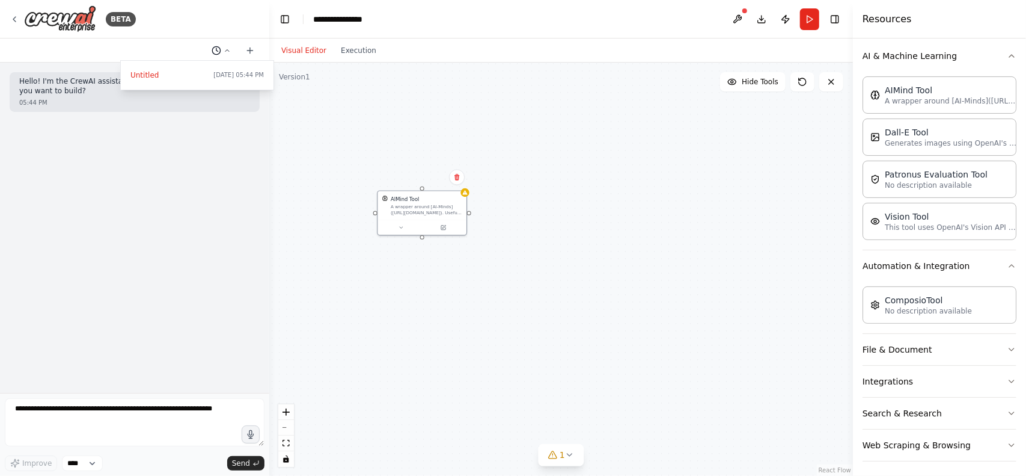
click at [229, 48] on div at bounding box center [134, 238] width 269 height 476
click at [251, 48] on icon at bounding box center [250, 51] width 10 height 10
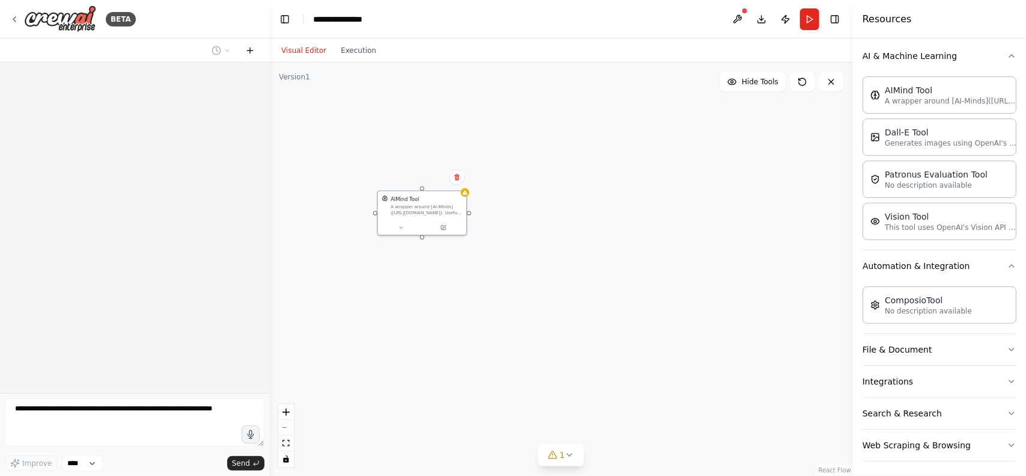
click at [251, 48] on icon at bounding box center [250, 51] width 10 height 10
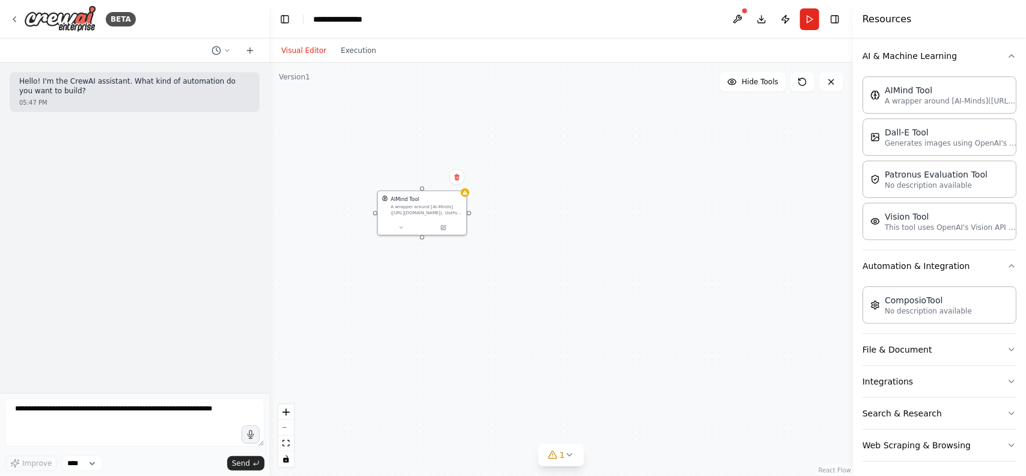
click at [173, 103] on div "05:47 PM" at bounding box center [134, 102] width 231 height 9
click at [740, 11] on button at bounding box center [737, 19] width 19 height 22
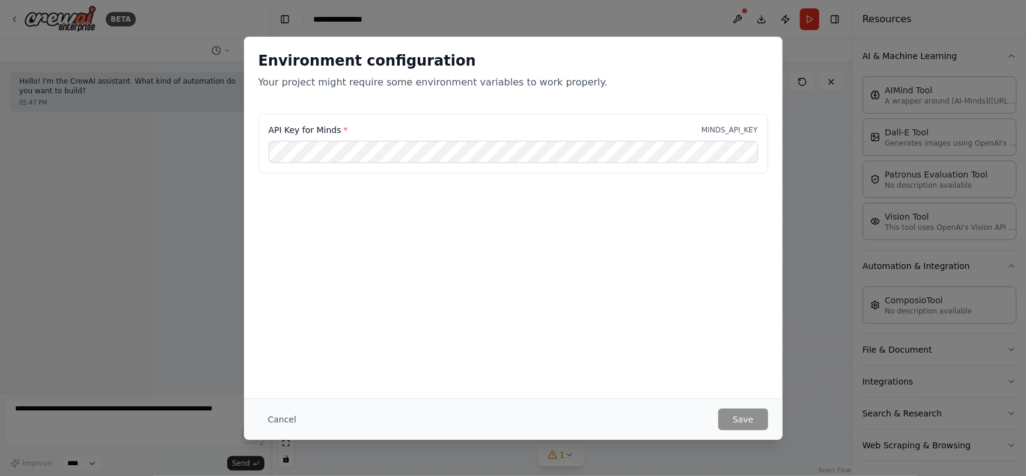
click at [814, 143] on div "Environment configuration Your project might require some environment variables…" at bounding box center [513, 238] width 1026 height 476
click at [284, 419] on button "Cancel" at bounding box center [283, 419] width 48 height 22
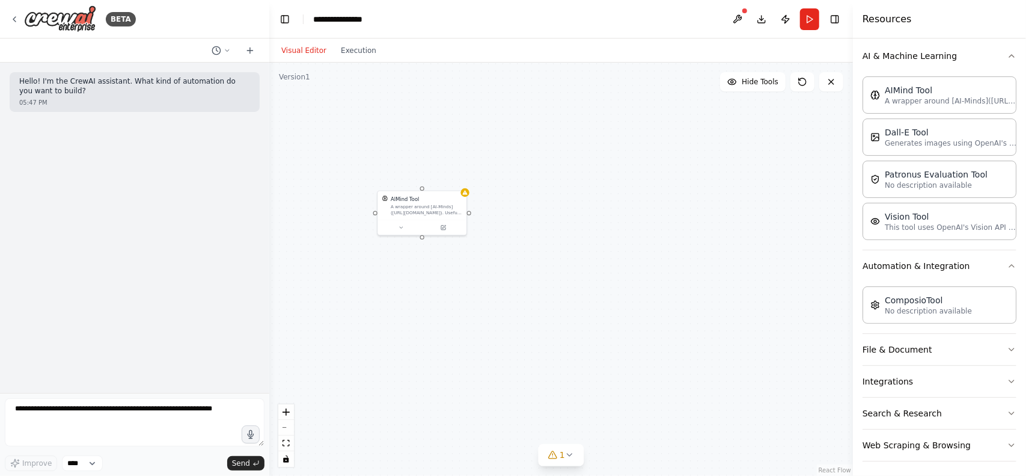
click at [743, 17] on button at bounding box center [737, 19] width 19 height 22
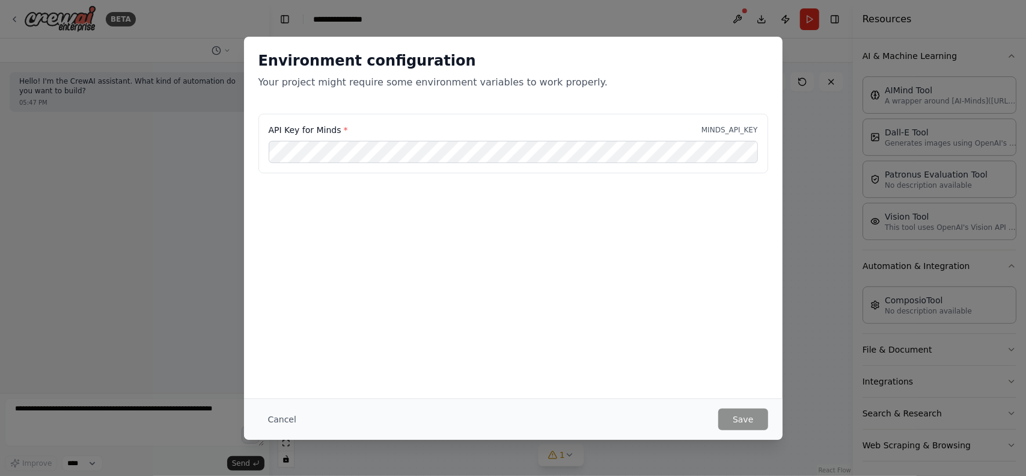
click at [828, 124] on div "Environment configuration Your project might require some environment variables…" at bounding box center [513, 238] width 1026 height 476
click at [820, 123] on div "Environment configuration Your project might require some environment variables…" at bounding box center [513, 238] width 1026 height 476
click at [286, 423] on button "Cancel" at bounding box center [283, 419] width 48 height 22
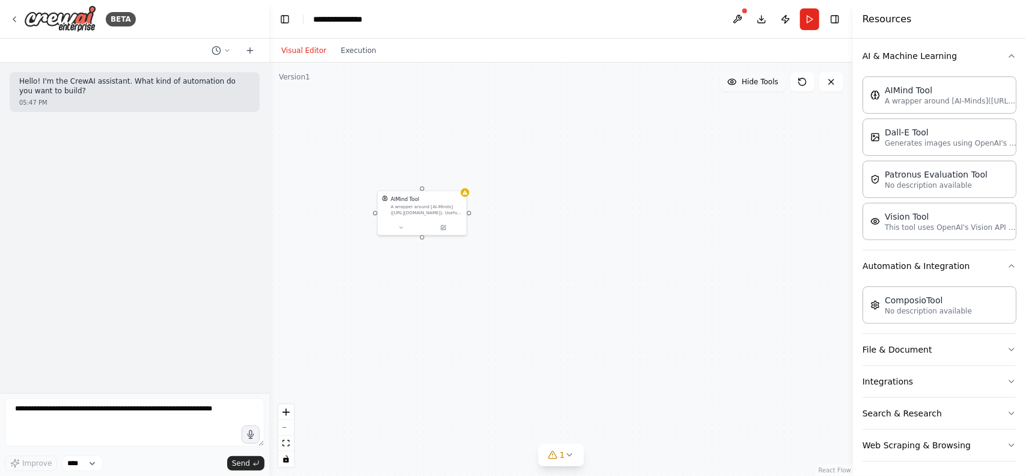
click at [752, 87] on button "Hide Tools" at bounding box center [753, 81] width 66 height 19
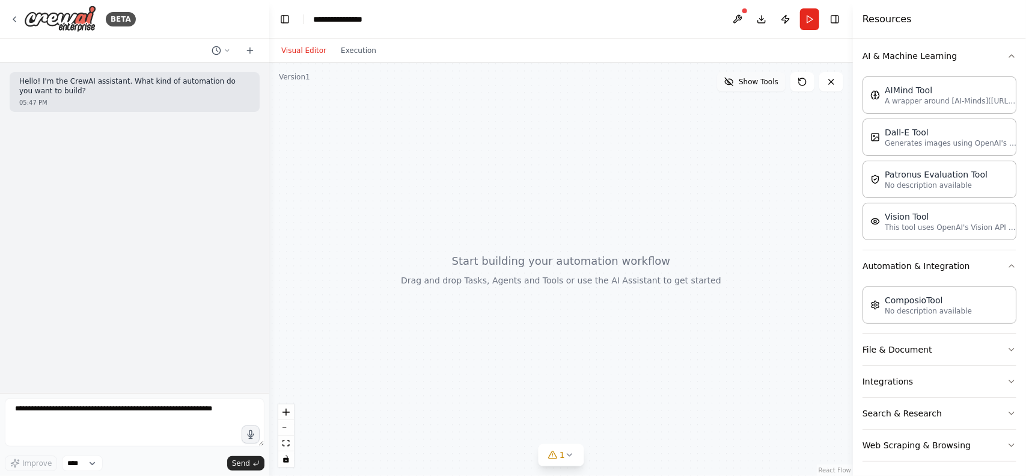
click at [752, 87] on button "Show Tools" at bounding box center [751, 81] width 69 height 19
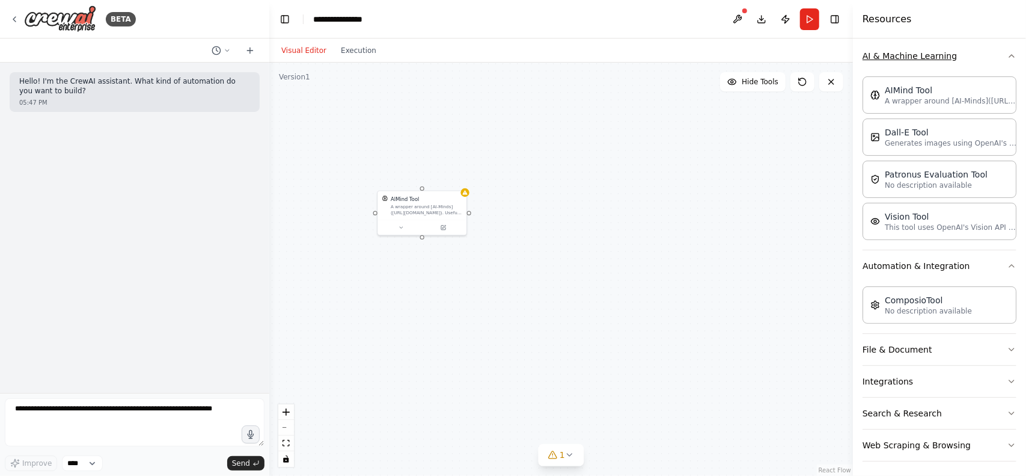
click at [967, 60] on button "AI & Machine Learning" at bounding box center [940, 55] width 154 height 31
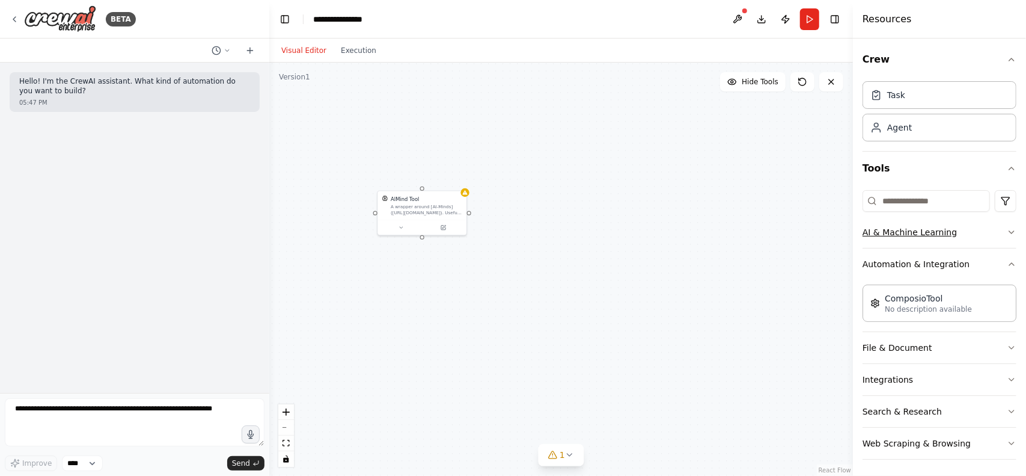
click at [941, 240] on button "AI & Machine Learning" at bounding box center [940, 231] width 154 height 31
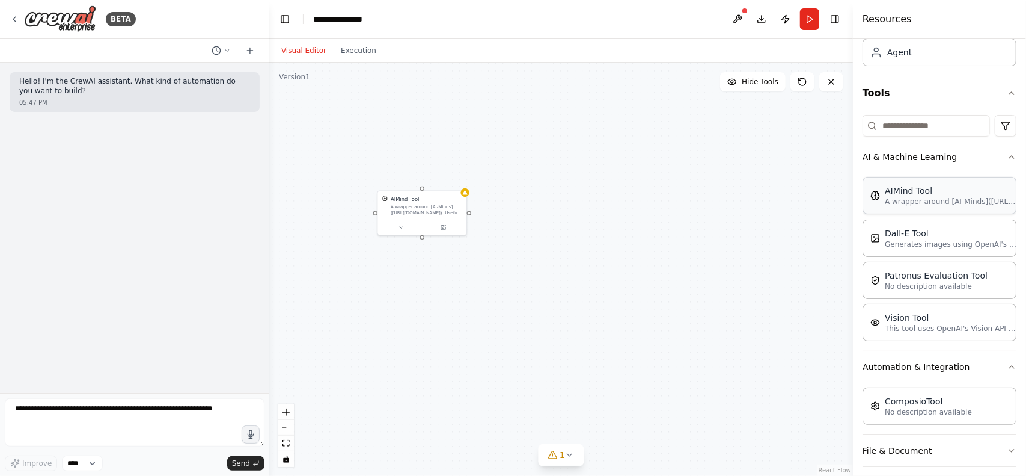
scroll to position [57, 0]
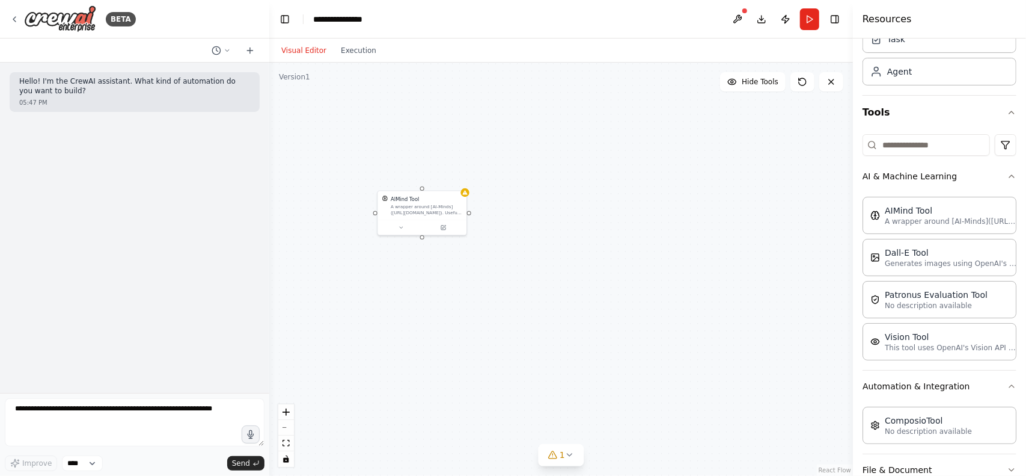
drag, startPoint x: 314, startPoint y: 59, endPoint x: 340, endPoint y: 66, distance: 26.8
click at [317, 61] on div "Visual Editor Execution" at bounding box center [328, 50] width 109 height 24
click at [351, 59] on div "Visual Editor Execution" at bounding box center [328, 50] width 109 height 24
click at [366, 52] on button "Execution" at bounding box center [359, 50] width 50 height 14
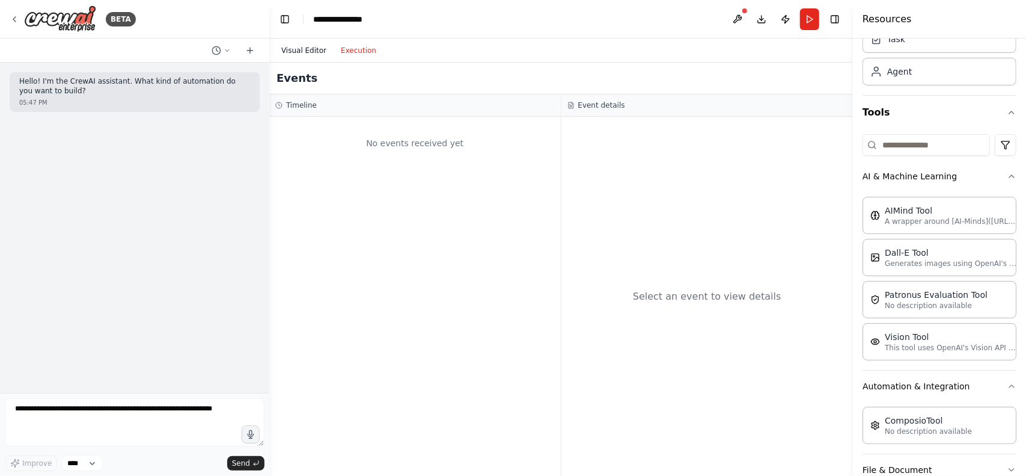
click at [292, 47] on button "Visual Editor" at bounding box center [304, 50] width 60 height 14
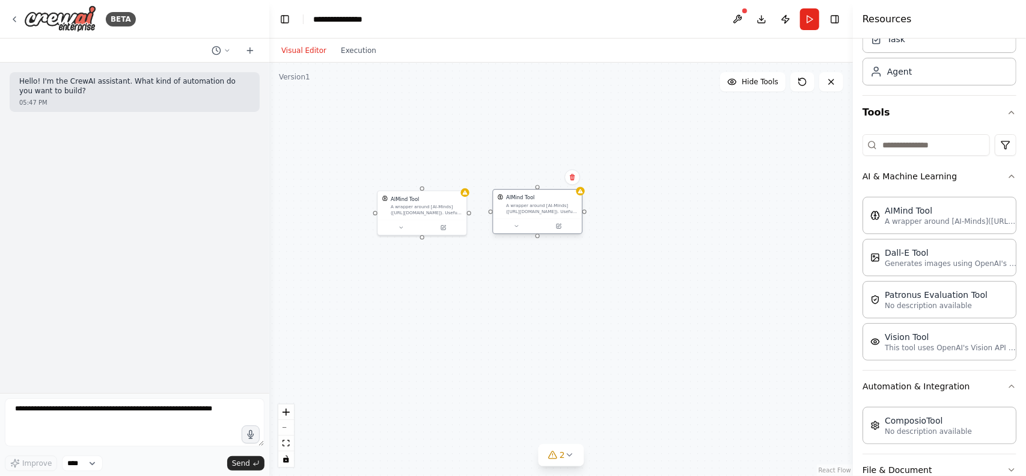
drag, startPoint x: 605, startPoint y: 225, endPoint x: 541, endPoint y: 212, distance: 65.2
click at [541, 212] on div "A wrapper around [AI-Minds]([URL][DOMAIN_NAME]). Useful for when you need answe…" at bounding box center [542, 208] width 72 height 11
click at [470, 213] on div "AIMind Tool A wrapper around [AI-Minds]([URL][DOMAIN_NAME]). Useful for when yo…" at bounding box center [561, 269] width 584 height 413
drag, startPoint x: 470, startPoint y: 213, endPoint x: 470, endPoint y: 227, distance: 13.2
click at [470, 227] on div "AIMind Tool A wrapper around [AI-Minds]([URL][DOMAIN_NAME]). Useful for when yo…" at bounding box center [561, 269] width 584 height 413
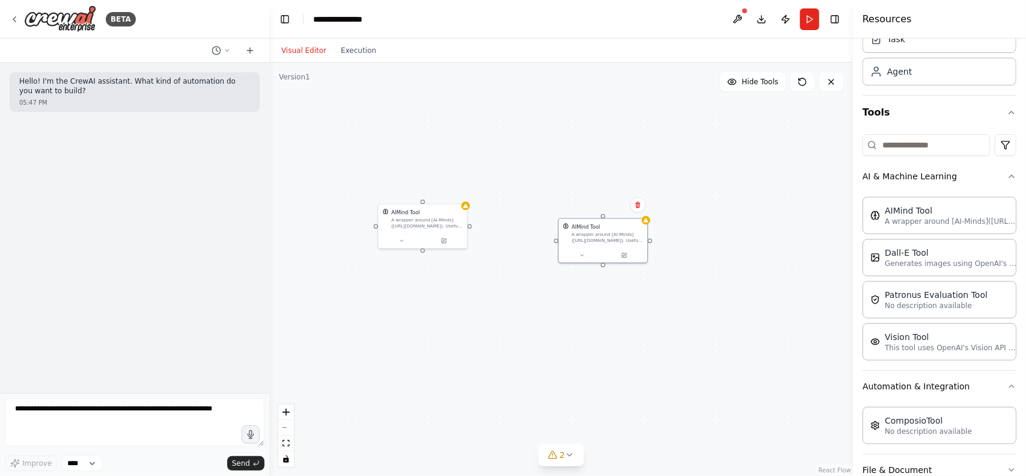
drag, startPoint x: 529, startPoint y: 232, endPoint x: 544, endPoint y: 235, distance: 14.9
click at [595, 245] on div "AIMind Tool A wrapper around [AI-Minds]([URL][DOMAIN_NAME]). Useful for when yo…" at bounding box center [603, 240] width 90 height 45
click at [477, 229] on div "AIMind Tool A wrapper around [AI-Minds]([URL][DOMAIN_NAME]). Useful for when yo…" at bounding box center [561, 269] width 584 height 413
drag, startPoint x: 474, startPoint y: 228, endPoint x: 477, endPoint y: 219, distance: 9.2
click at [477, 219] on div "AIMind Tool A wrapper around [AI-Minds]([URL][DOMAIN_NAME]). Useful for when yo…" at bounding box center [561, 269] width 584 height 413
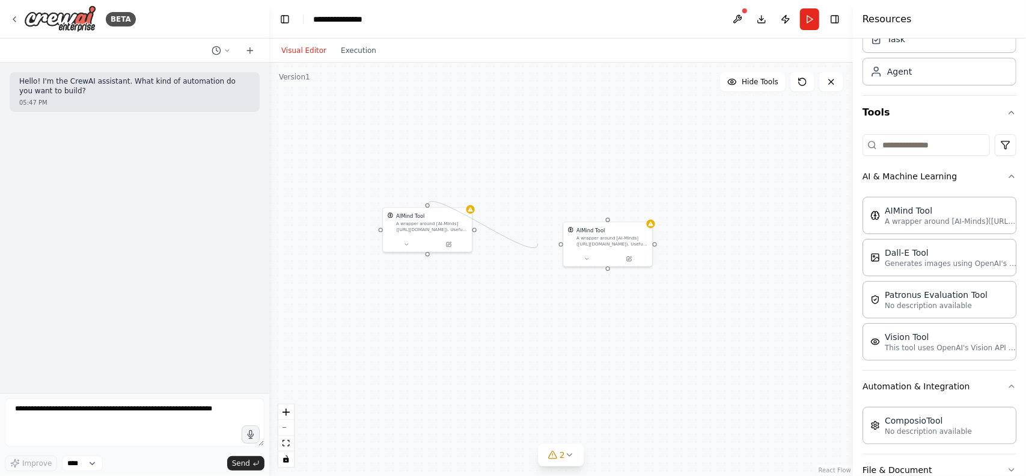
click at [538, 244] on div "AIMind Tool A wrapper around [AI-Minds]([URL][DOMAIN_NAME]). Useful for when yo…" at bounding box center [561, 269] width 584 height 413
drag, startPoint x: 475, startPoint y: 229, endPoint x: 609, endPoint y: 221, distance: 133.7
click at [611, 221] on div "AIMind Tool A wrapper around [AI-Minds]([URL][DOMAIN_NAME]). Useful for when yo…" at bounding box center [536, 288] width 351 height 248
drag, startPoint x: 414, startPoint y: 223, endPoint x: 422, endPoint y: 208, distance: 16.9
click at [422, 208] on div "A wrapper around [AI-Minds]([URL][DOMAIN_NAME]). Useful for when you need answe…" at bounding box center [439, 210] width 72 height 11
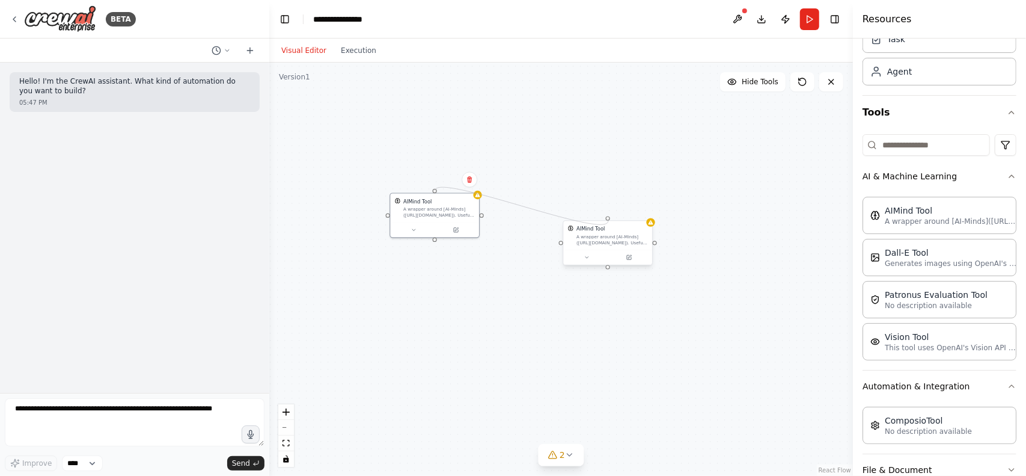
drag, startPoint x: 435, startPoint y: 239, endPoint x: 609, endPoint y: 221, distance: 174.8
click at [609, 221] on div "AIMind Tool A wrapper around [AI-Minds]([URL][DOMAIN_NAME]). Useful for when yo…" at bounding box center [536, 288] width 351 height 248
drag, startPoint x: 483, startPoint y: 218, endPoint x: 462, endPoint y: 212, distance: 21.9
click at [462, 212] on div "AIMind Tool A wrapper around [AI-Minds]([URL][DOMAIN_NAME]). Useful for when yo…" at bounding box center [561, 269] width 584 height 413
drag, startPoint x: 580, startPoint y: 230, endPoint x: 571, endPoint y: 205, distance: 26.1
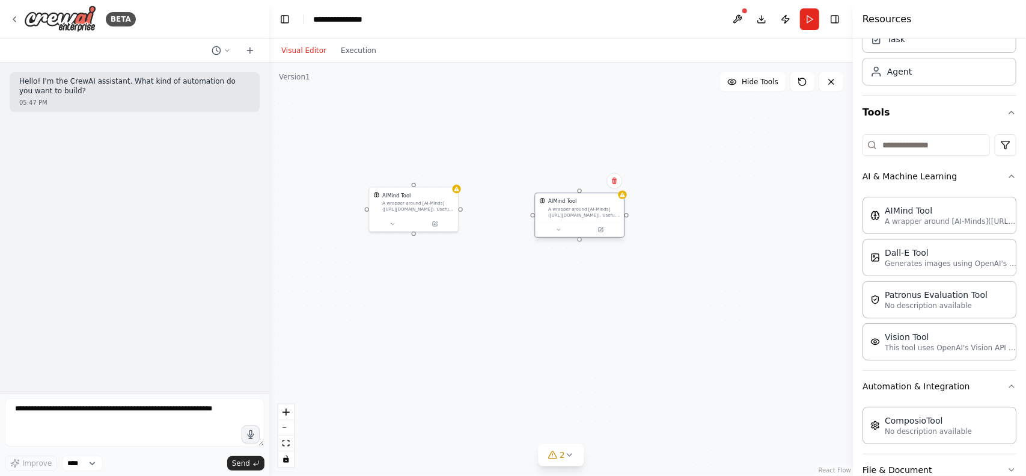
click at [571, 205] on div "AIMind Tool A wrapper around [AI-Minds]([URL][DOMAIN_NAME]). Useful for when yo…" at bounding box center [584, 207] width 72 height 20
click at [569, 447] on button "2" at bounding box center [561, 455] width 46 height 22
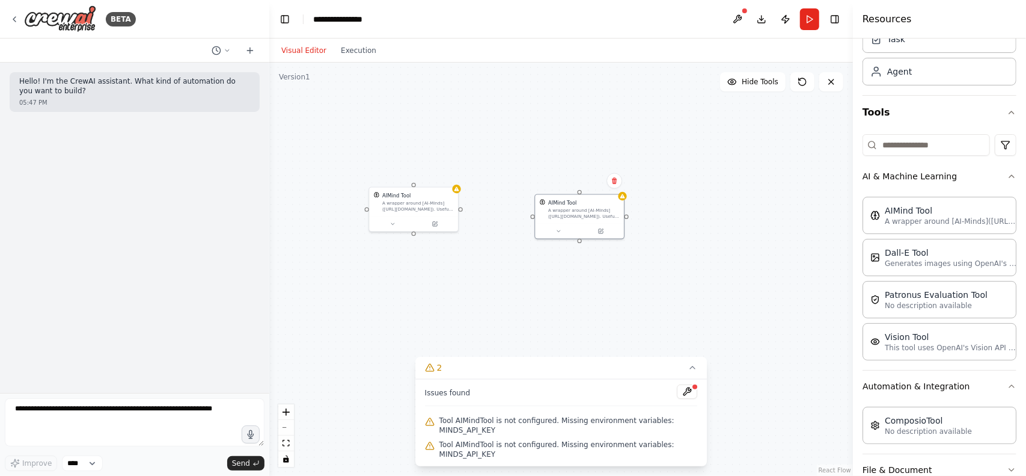
click at [498, 270] on div "AIMind Tool A wrapper around [AI-Minds]([URL][DOMAIN_NAME]). Useful for when yo…" at bounding box center [561, 269] width 584 height 413
drag, startPoint x: 562, startPoint y: 295, endPoint x: 600, endPoint y: 286, distance: 39.5
click at [600, 286] on div "AIMind Tool A wrapper around [AI-Minds]([URL][DOMAIN_NAME]). Useful for when yo…" at bounding box center [561, 269] width 584 height 413
click at [691, 367] on icon at bounding box center [693, 368] width 10 height 10
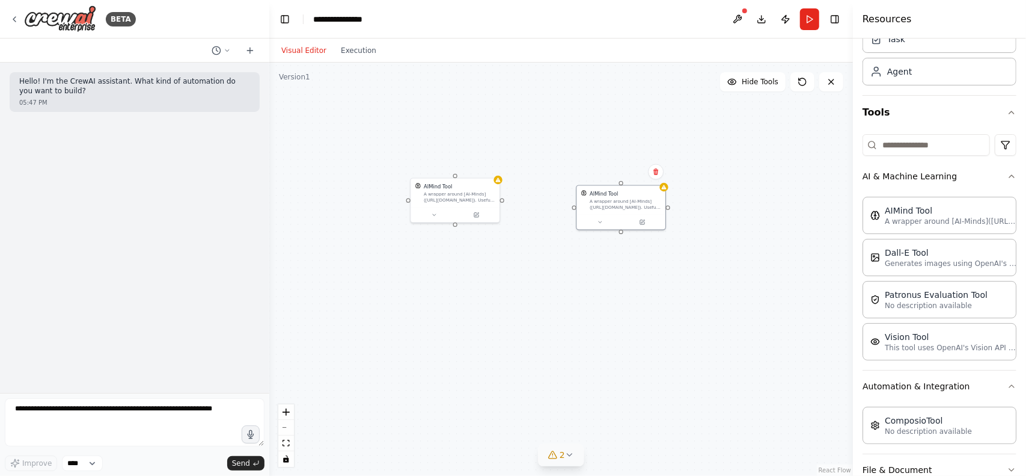
click at [575, 454] on button "2" at bounding box center [561, 455] width 46 height 22
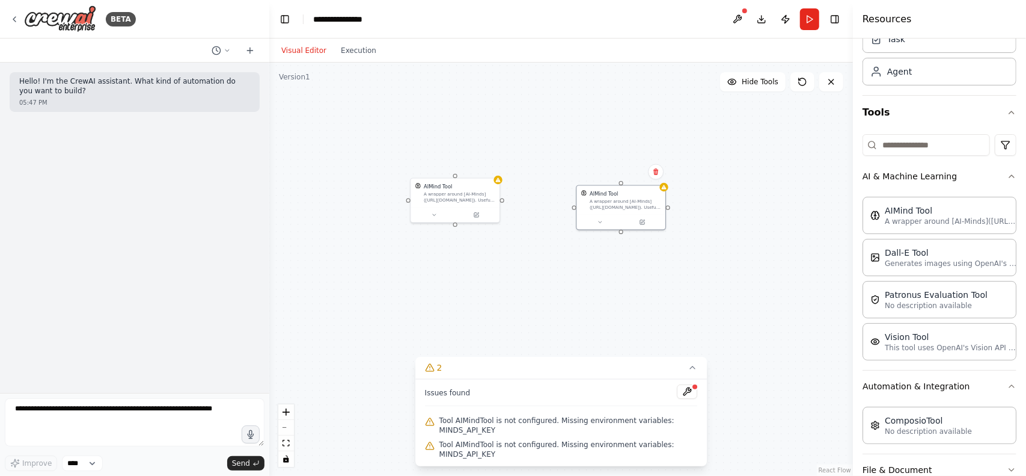
click at [505, 312] on div "AIMind Tool A wrapper around [AI-Minds]([URL][DOMAIN_NAME]). Useful for when yo…" at bounding box center [561, 269] width 584 height 413
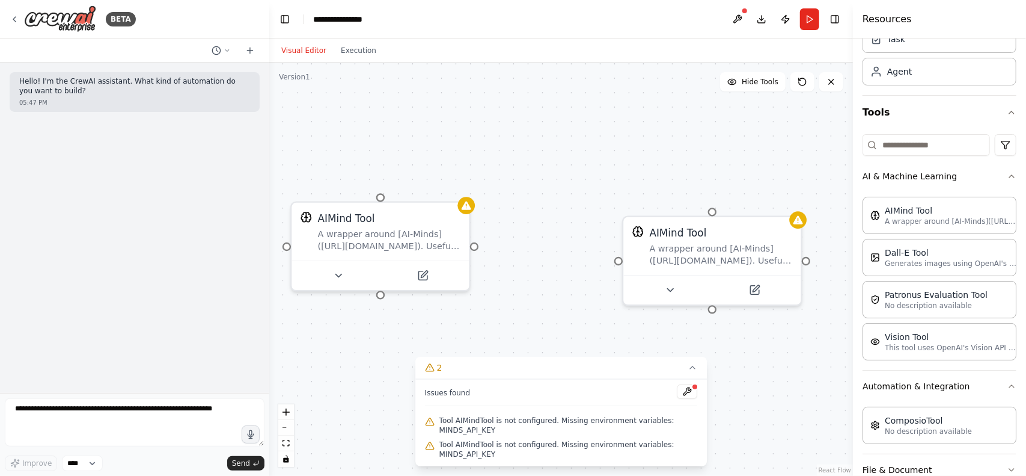
drag, startPoint x: 624, startPoint y: 228, endPoint x: 604, endPoint y: 351, distance: 124.9
click at [606, 352] on div "AIMind Tool A wrapper around [AI-Minds]([URL][DOMAIN_NAME]). Useful for when yo…" at bounding box center [561, 269] width 584 height 413
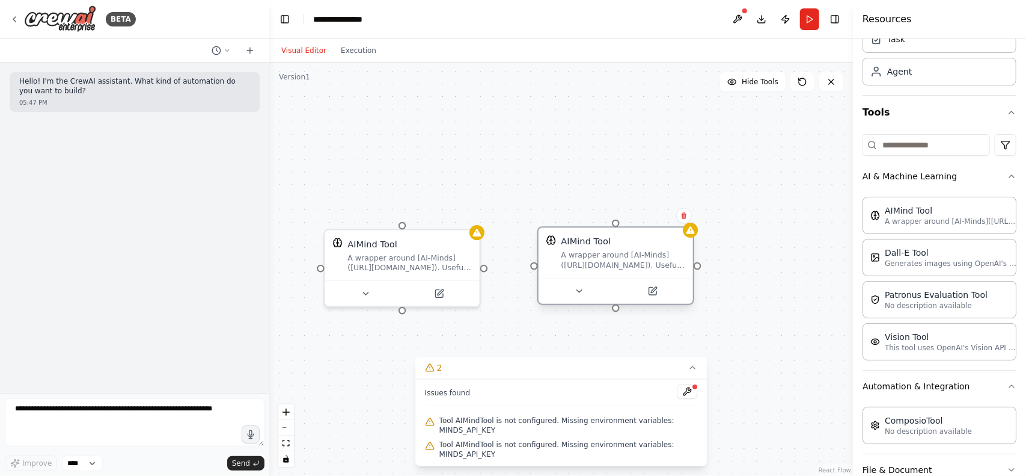
drag, startPoint x: 674, startPoint y: 259, endPoint x: 595, endPoint y: 242, distance: 81.1
click at [595, 242] on div "AIMind Tool" at bounding box center [587, 241] width 50 height 13
